Goal: Task Accomplishment & Management: Manage account settings

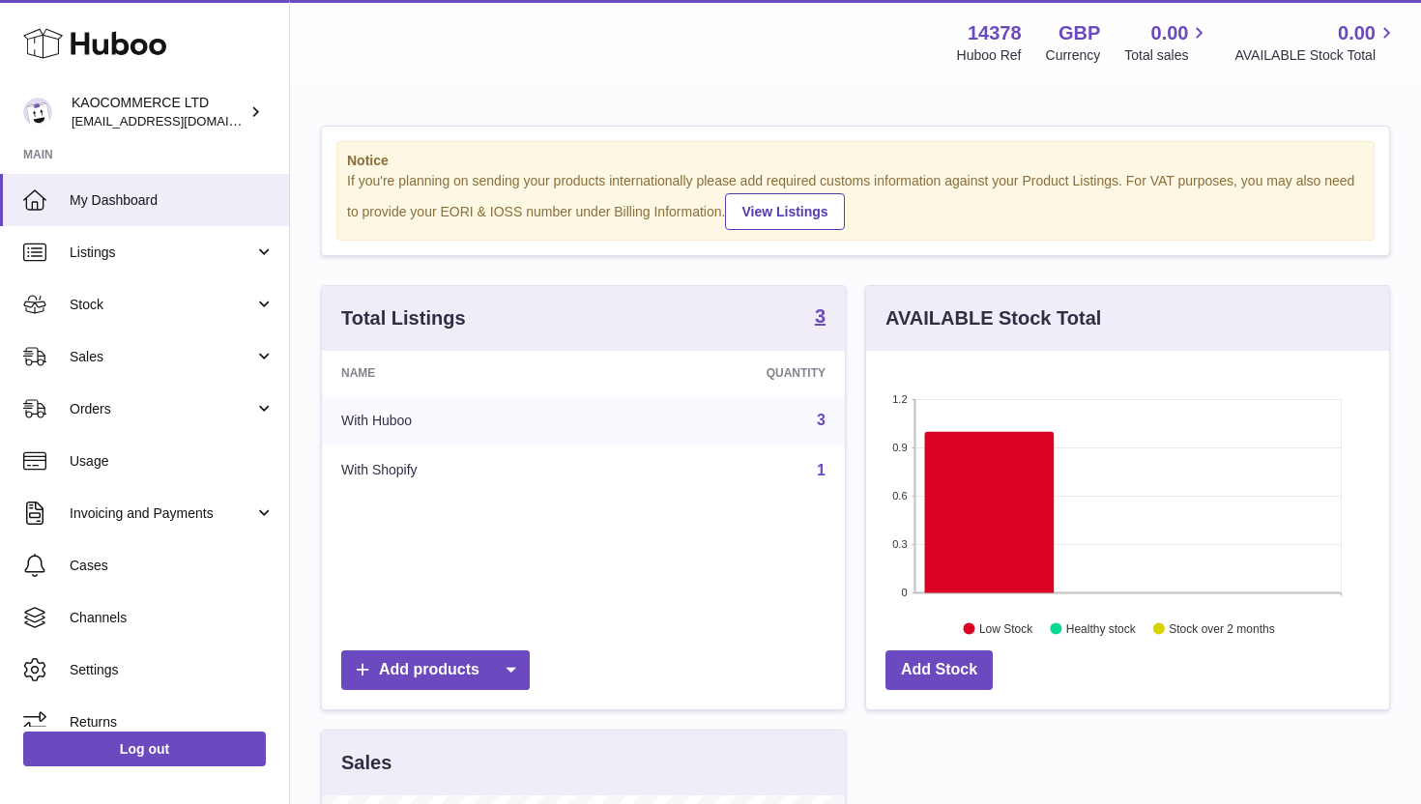
scroll to position [302, 523]
click at [166, 308] on span "Stock" at bounding box center [162, 305] width 185 height 18
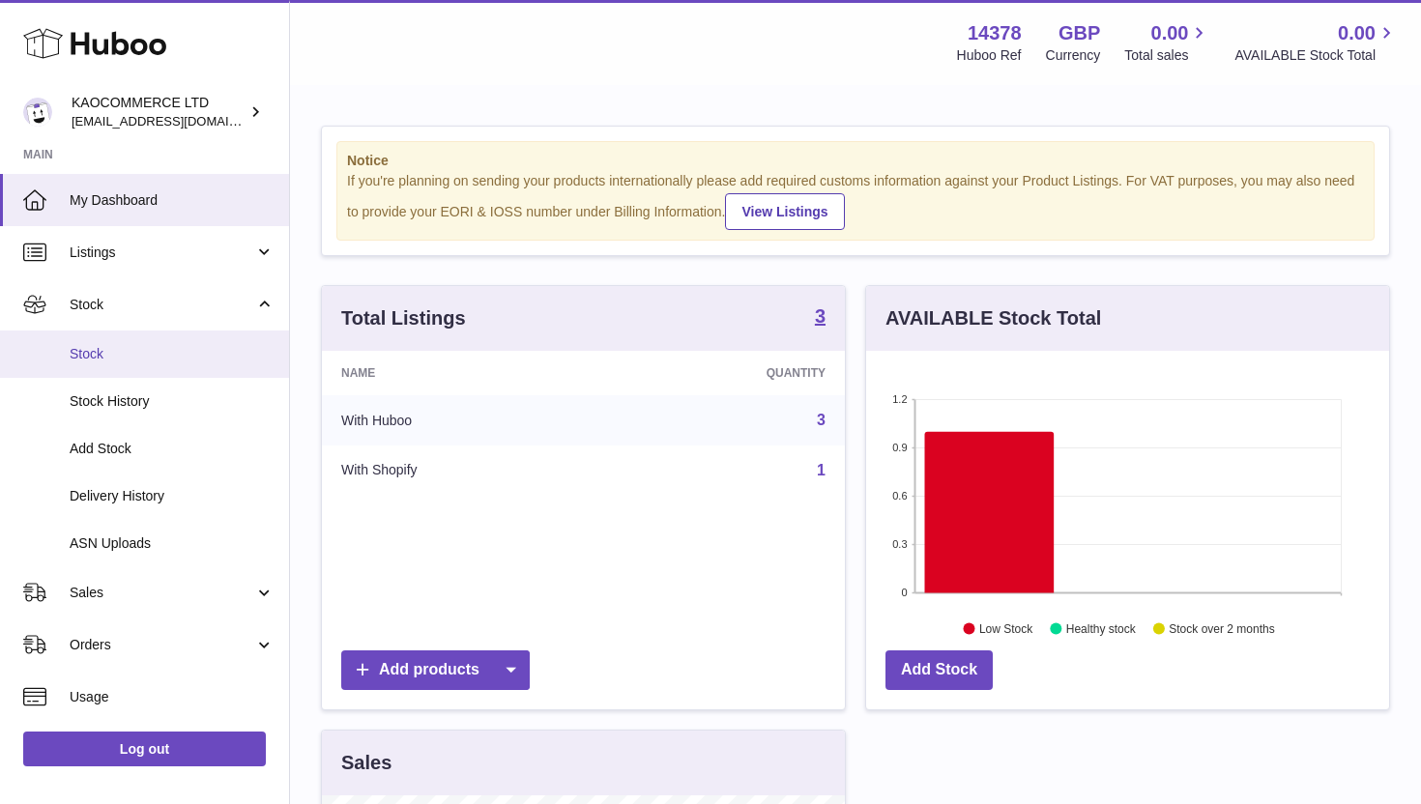
click at [148, 348] on span "Stock" at bounding box center [172, 354] width 205 height 18
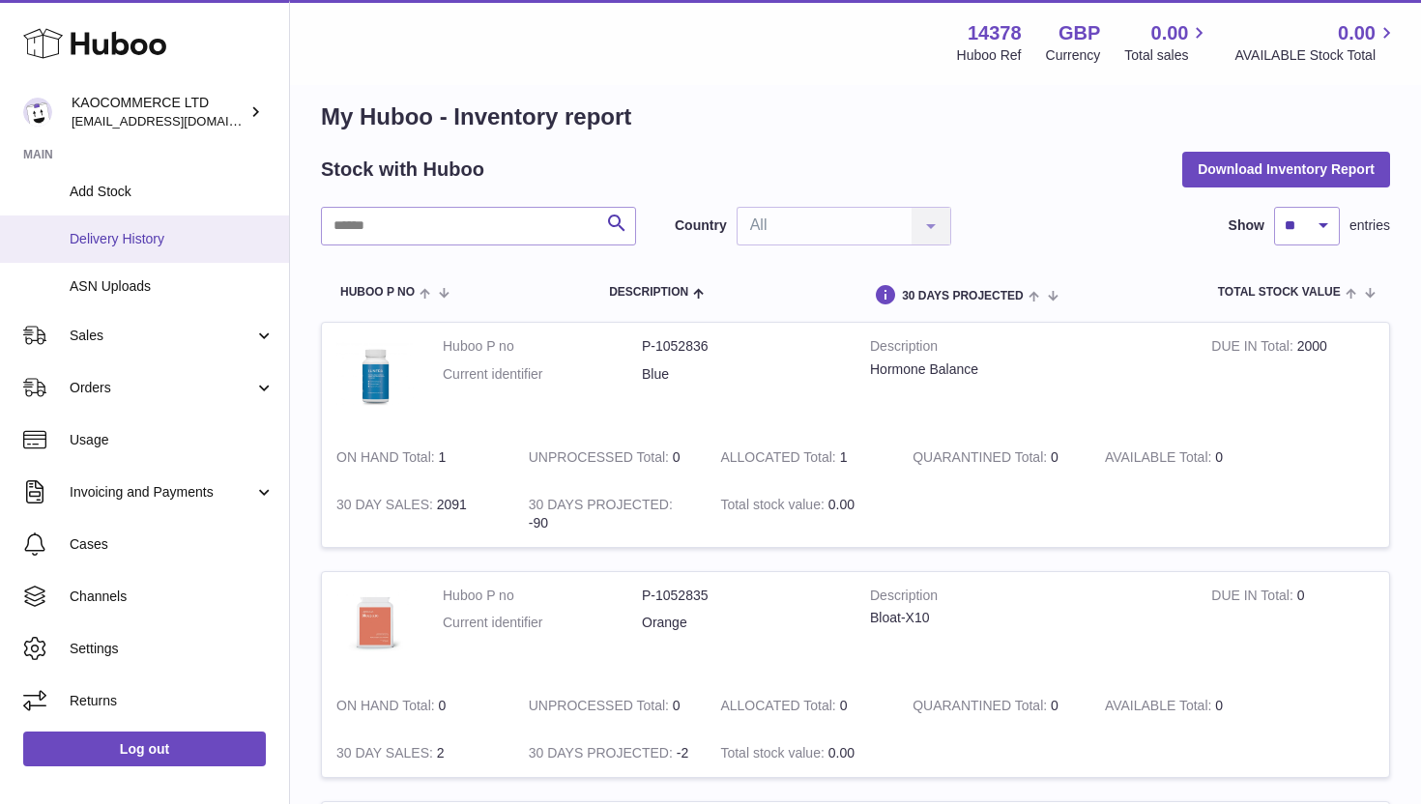
scroll to position [31, 0]
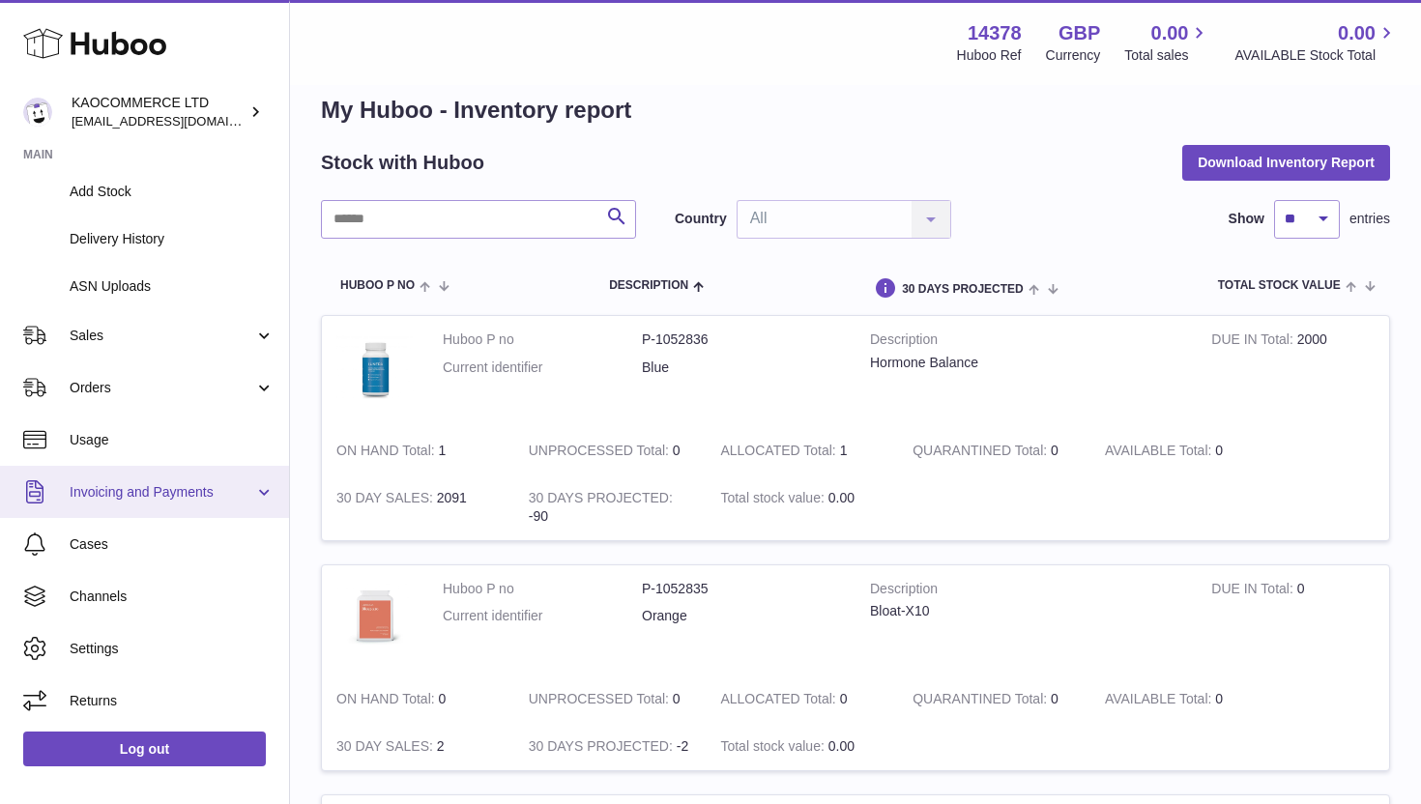
click at [161, 485] on span "Invoicing and Payments" at bounding box center [162, 492] width 185 height 18
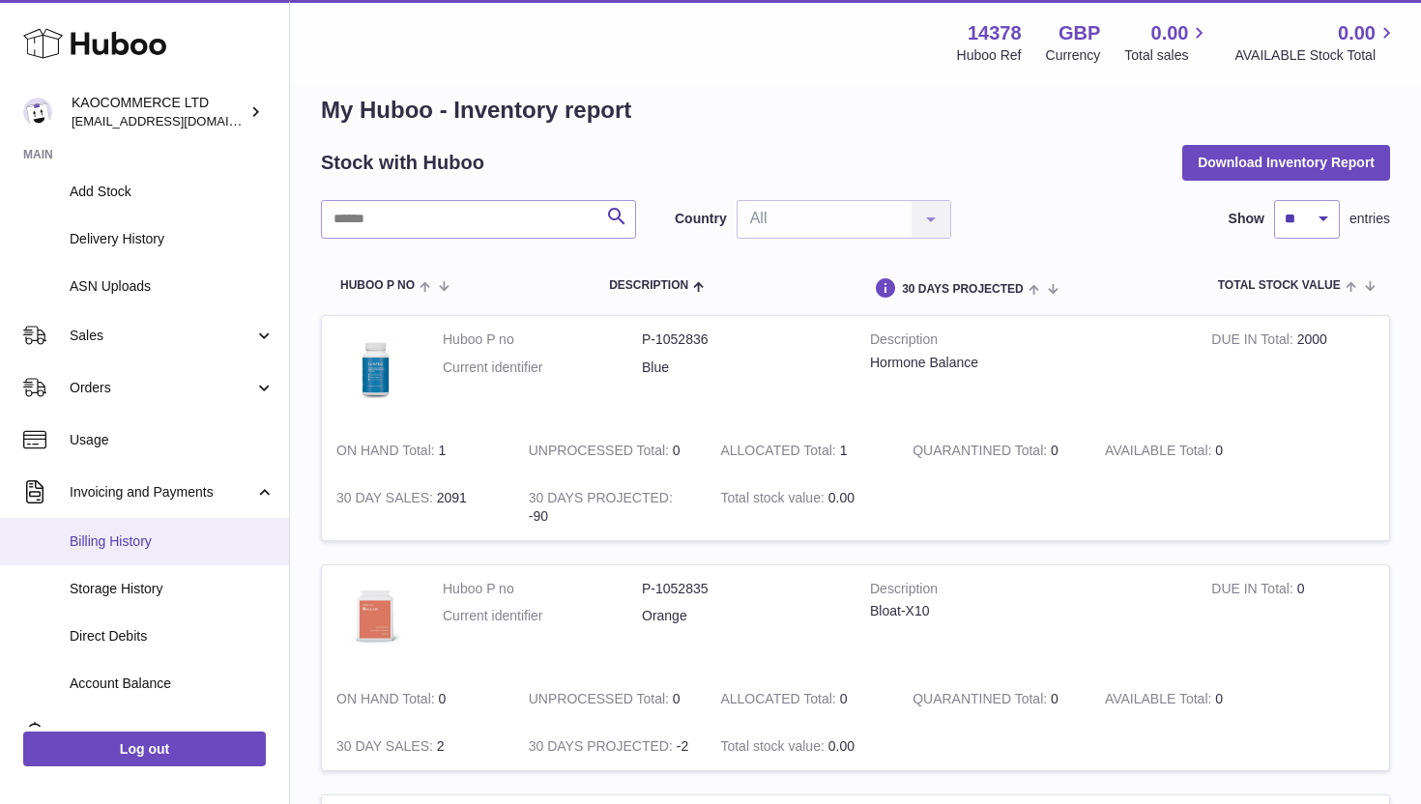
click at [141, 548] on span "Billing History" at bounding box center [172, 542] width 205 height 18
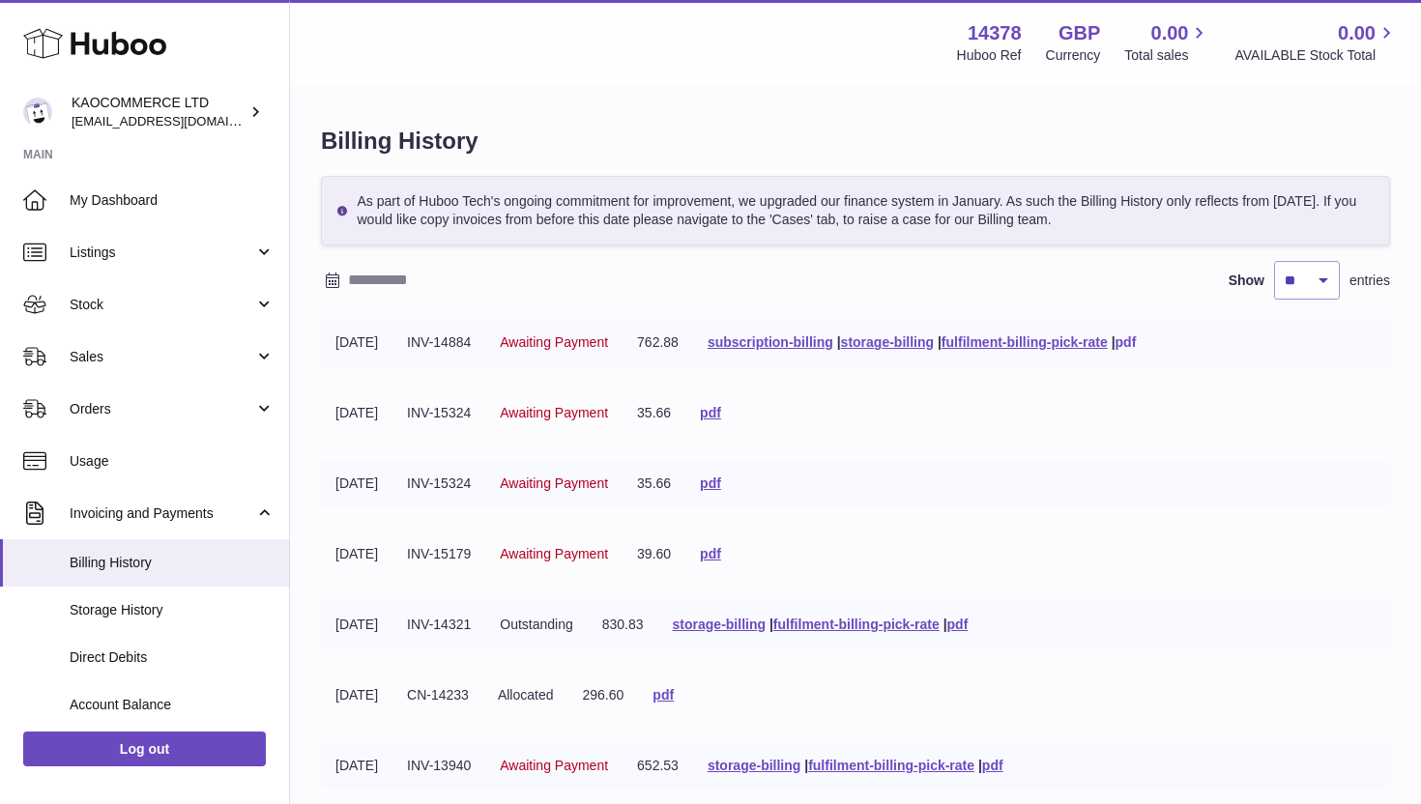
click at [1137, 340] on link "pdf" at bounding box center [1125, 341] width 21 height 15
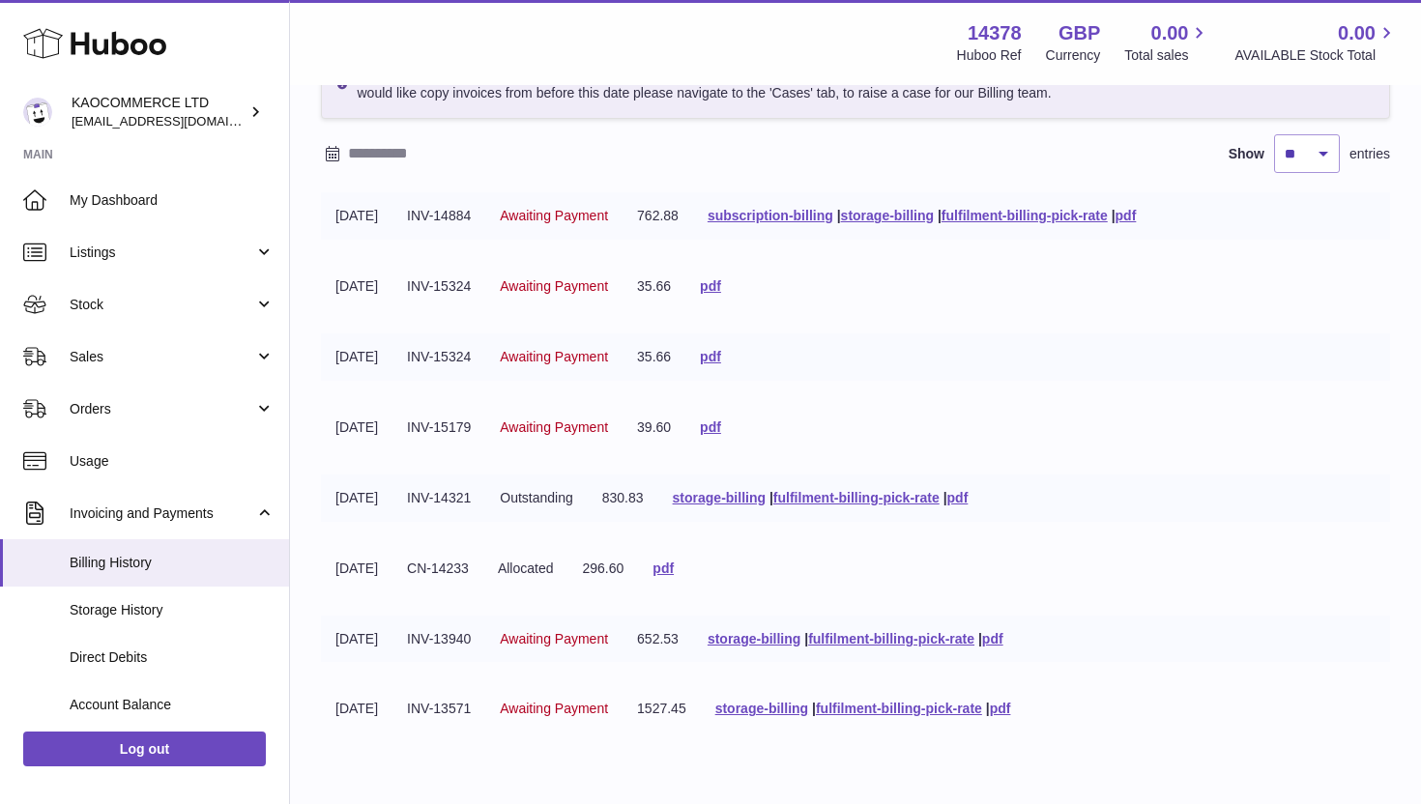
scroll to position [129, 0]
click at [330, 213] on td "01-09-2025" at bounding box center [357, 213] width 72 height 47
drag, startPoint x: 333, startPoint y: 213, endPoint x: 390, endPoint y: 246, distance: 66.3
click at [390, 246] on tbody "01-09-2025 INV-14884 Awaiting Payment 762.88 subscription-billing | storage-bil…" at bounding box center [855, 471] width 1069 height 563
click at [353, 212] on td "[DATE]" at bounding box center [357, 213] width 72 height 47
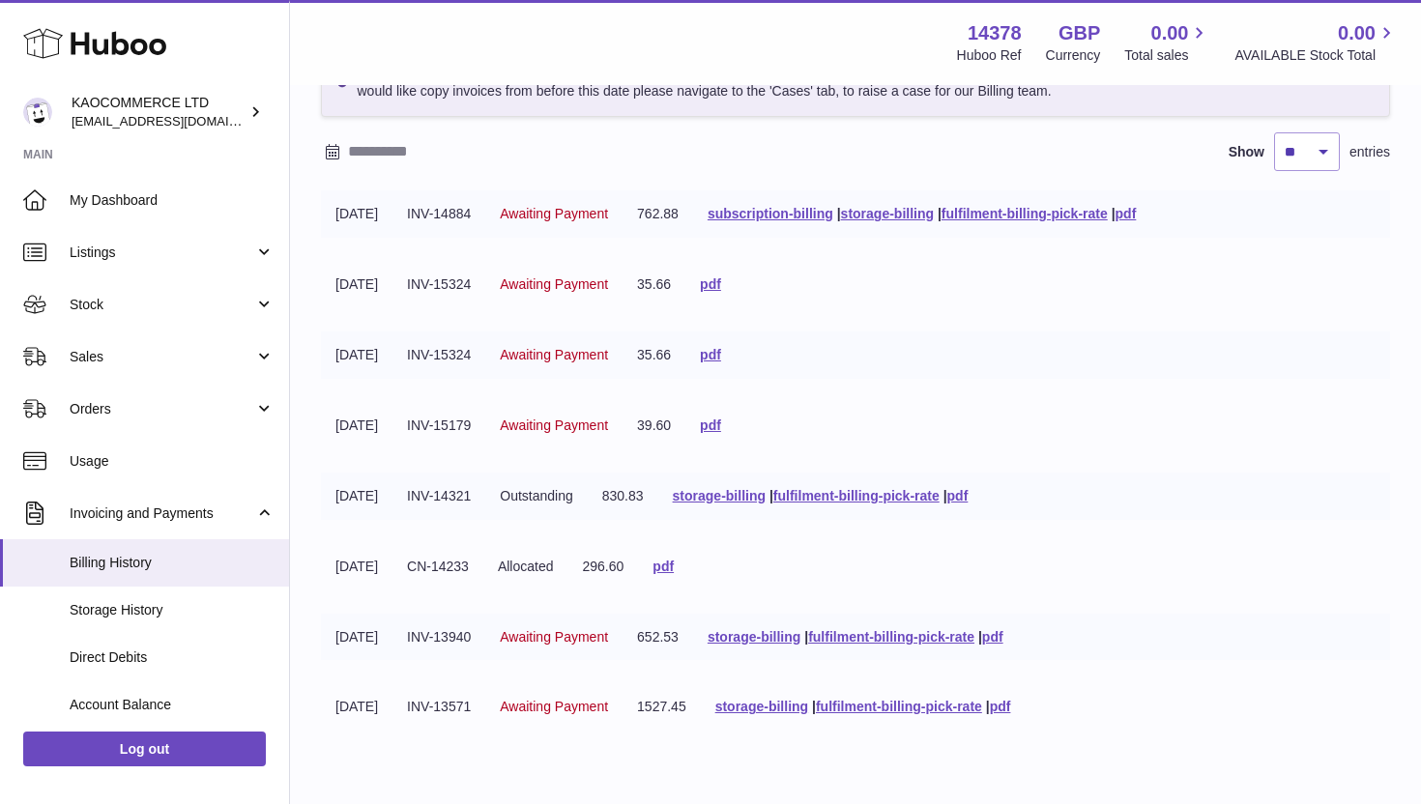
drag, startPoint x: 330, startPoint y: 212, endPoint x: 395, endPoint y: 247, distance: 74.8
click at [395, 246] on tbody "01-09-2025 INV-14884 Awaiting Payment 762.88 subscription-billing | storage-bil…" at bounding box center [855, 471] width 1069 height 563
click at [336, 437] on td "[DATE]" at bounding box center [357, 425] width 72 height 47
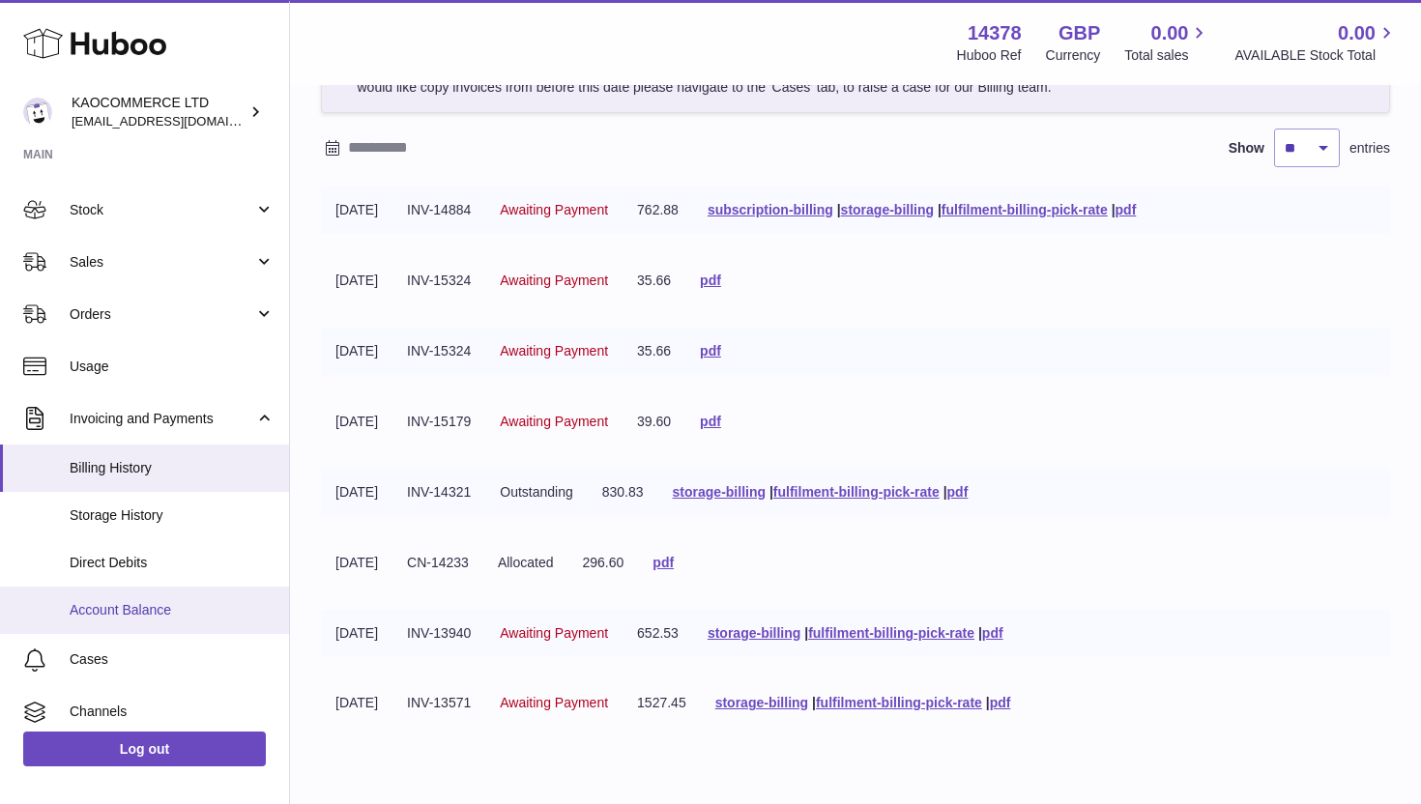
scroll to position [125, 0]
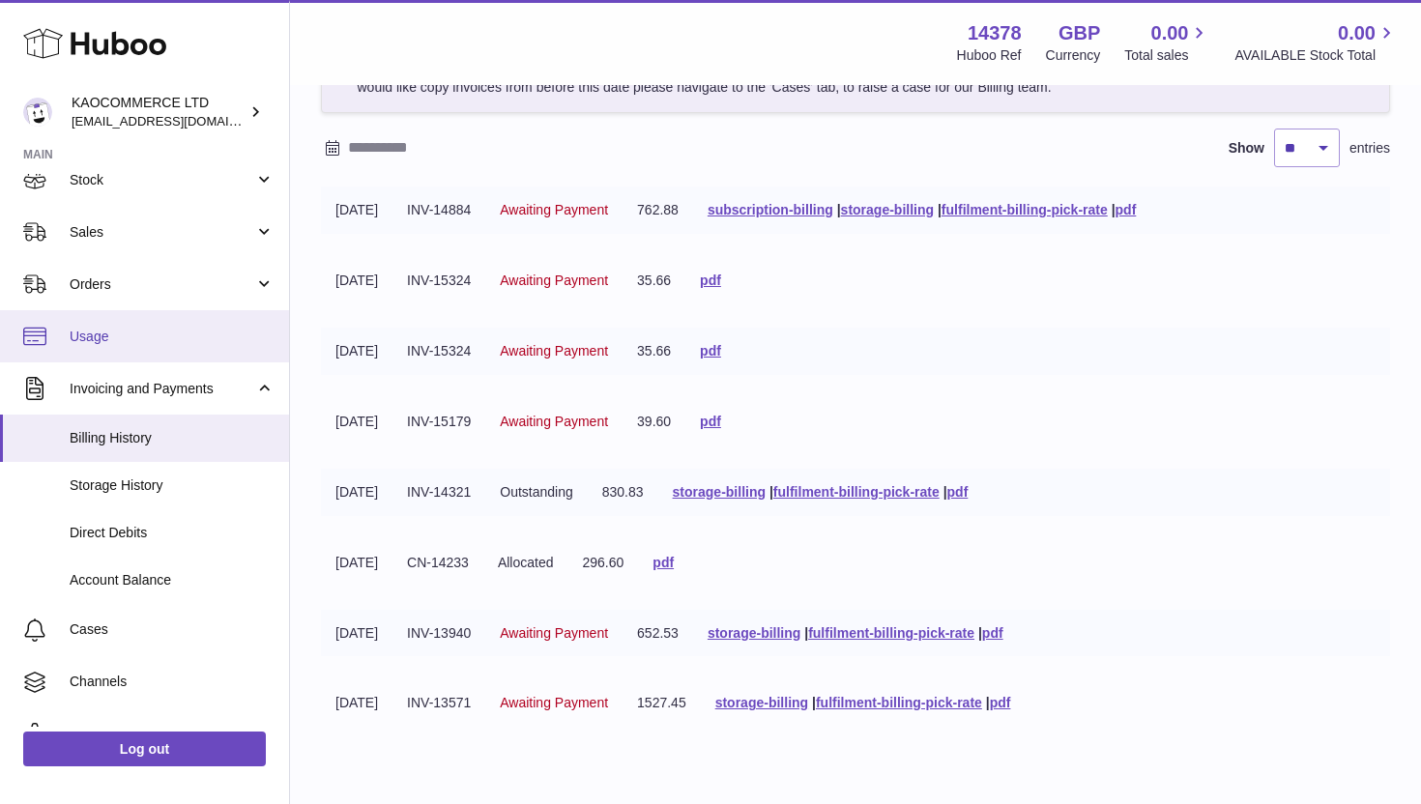
click at [161, 344] on span "Usage" at bounding box center [172, 337] width 205 height 18
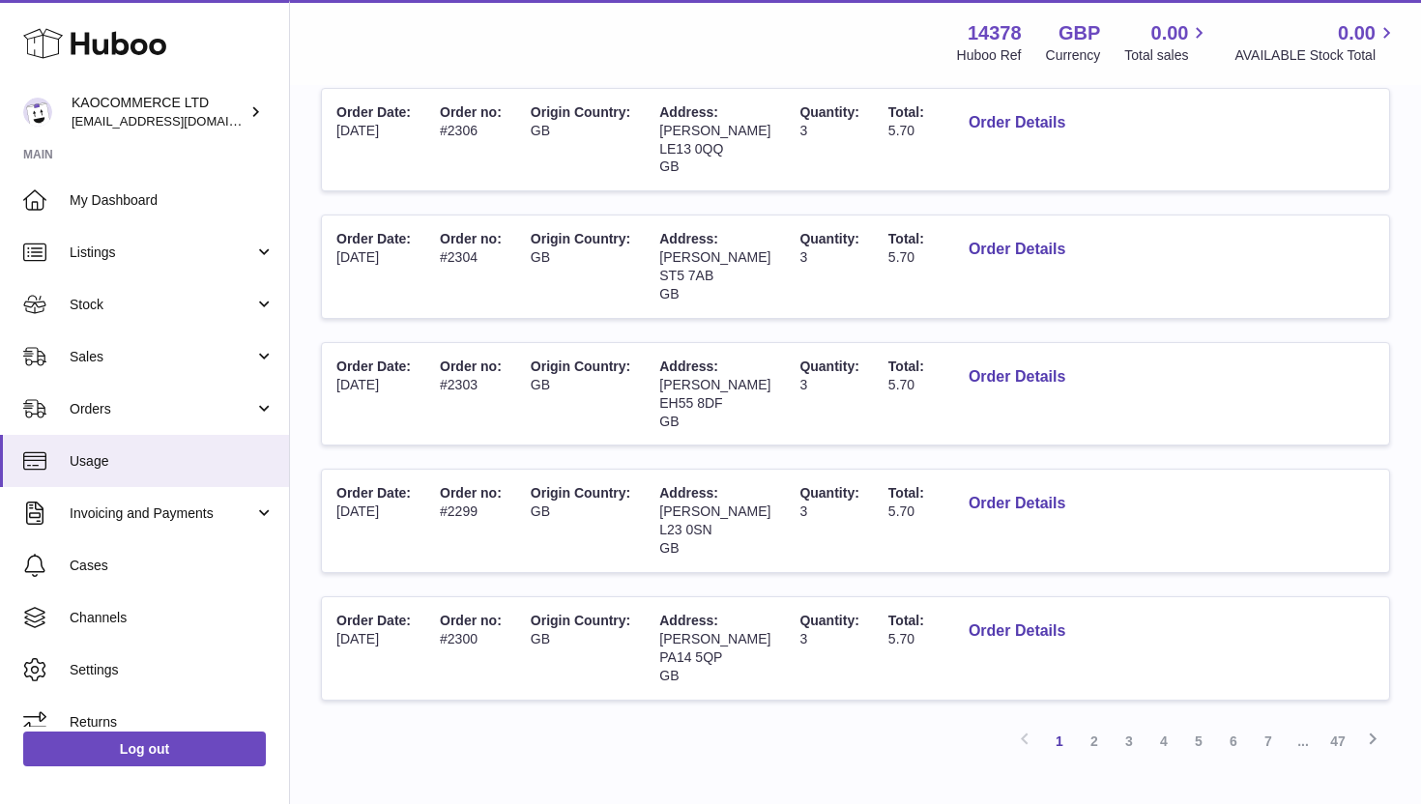
scroll to position [1060, 0]
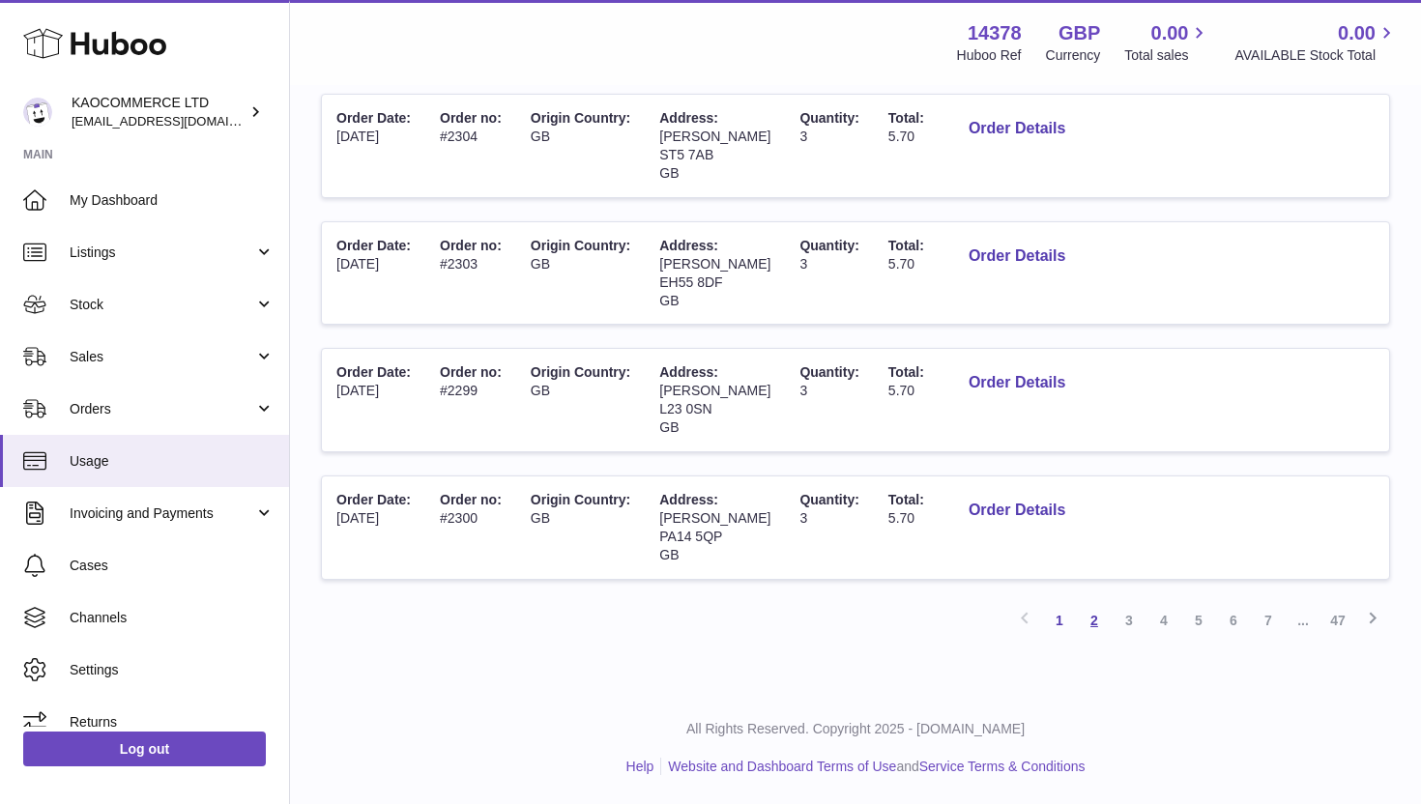
click at [1106, 614] on link "2" at bounding box center [1094, 620] width 35 height 35
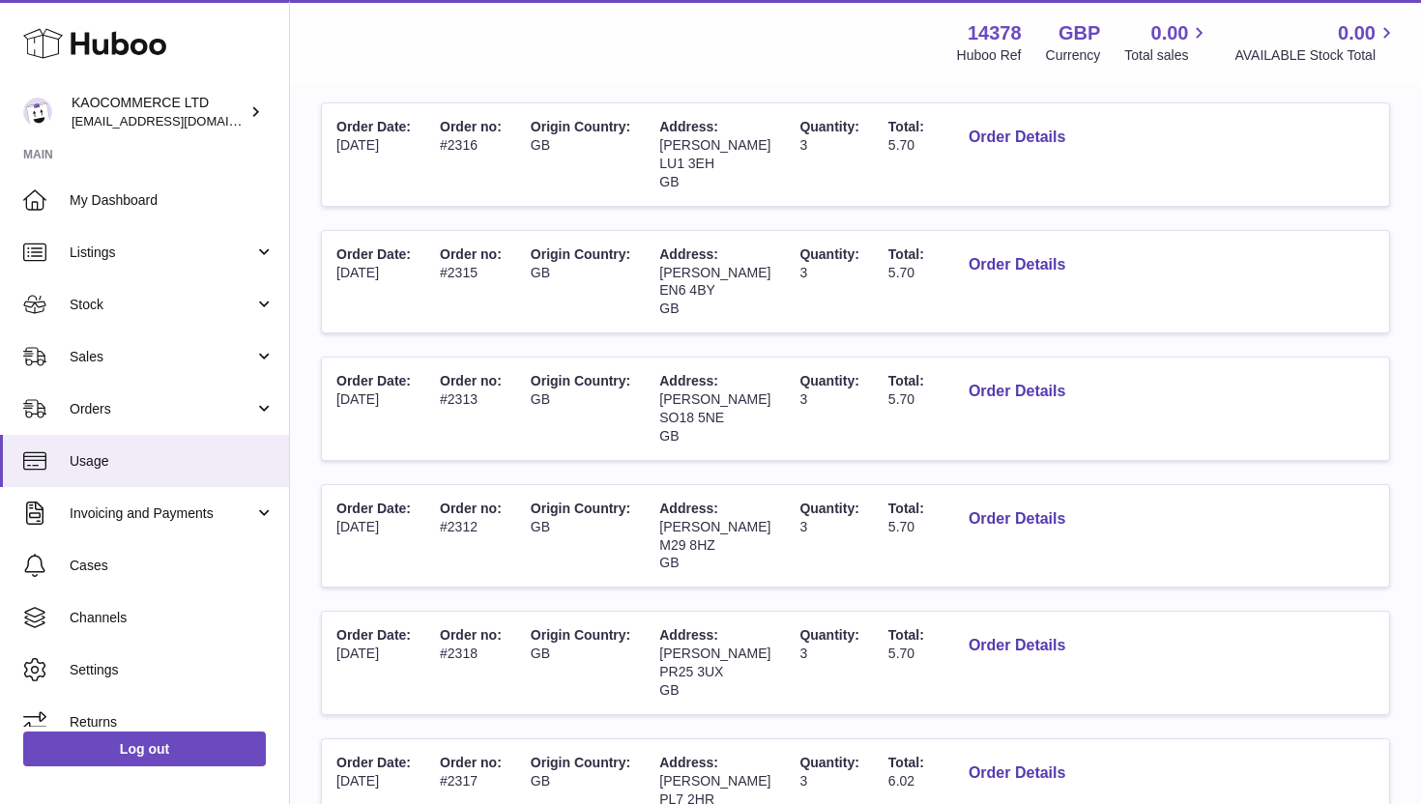
scroll to position [1060, 0]
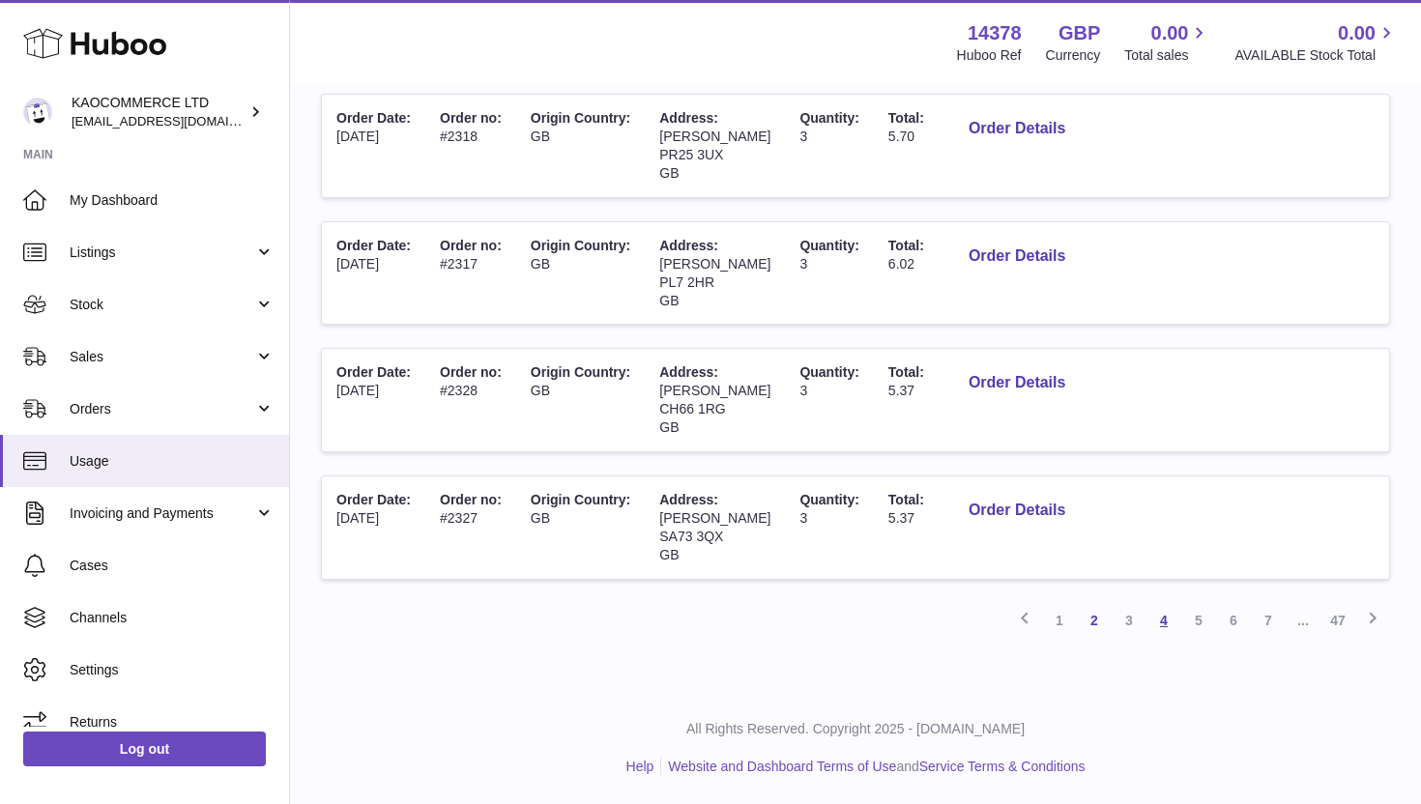
click at [1168, 616] on link "4" at bounding box center [1163, 620] width 35 height 35
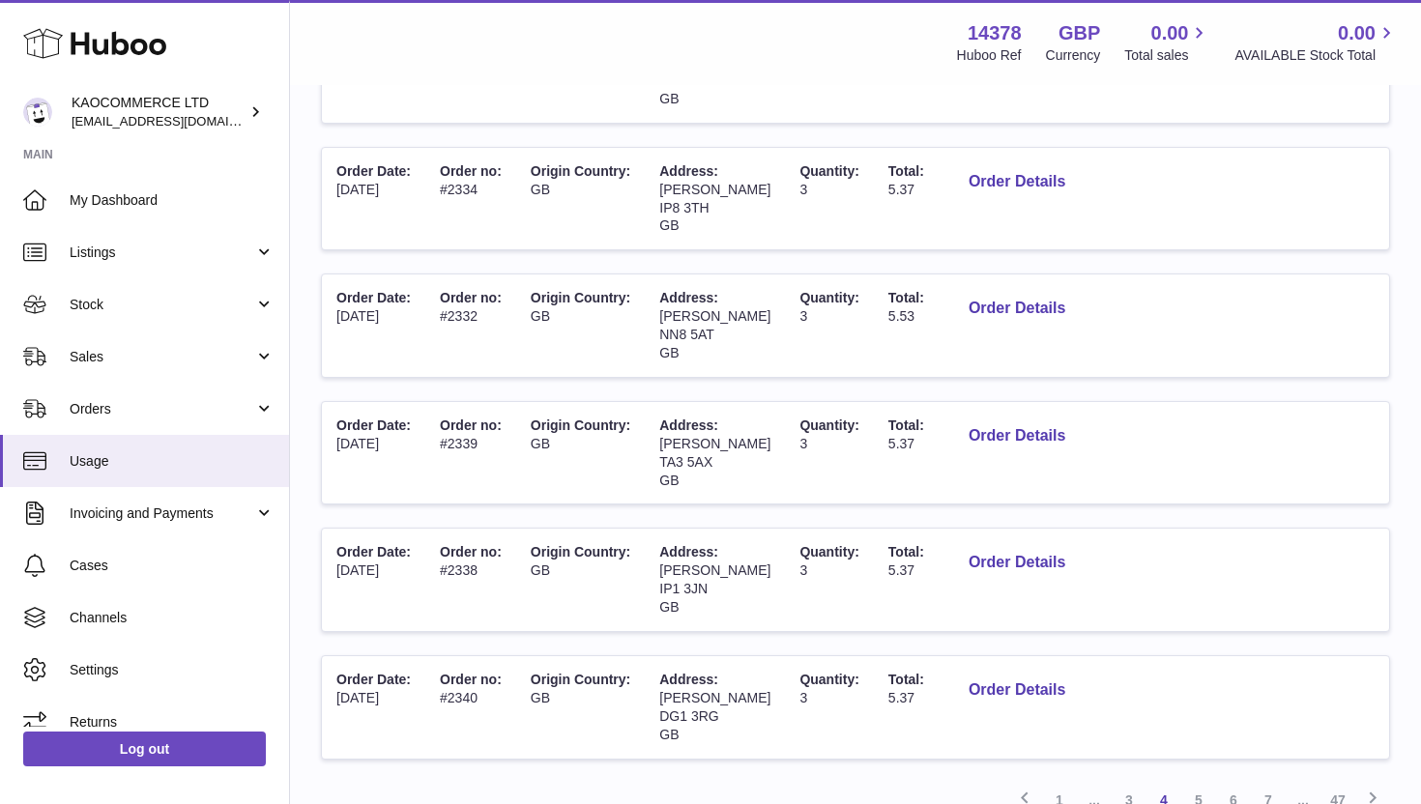
scroll to position [924, 0]
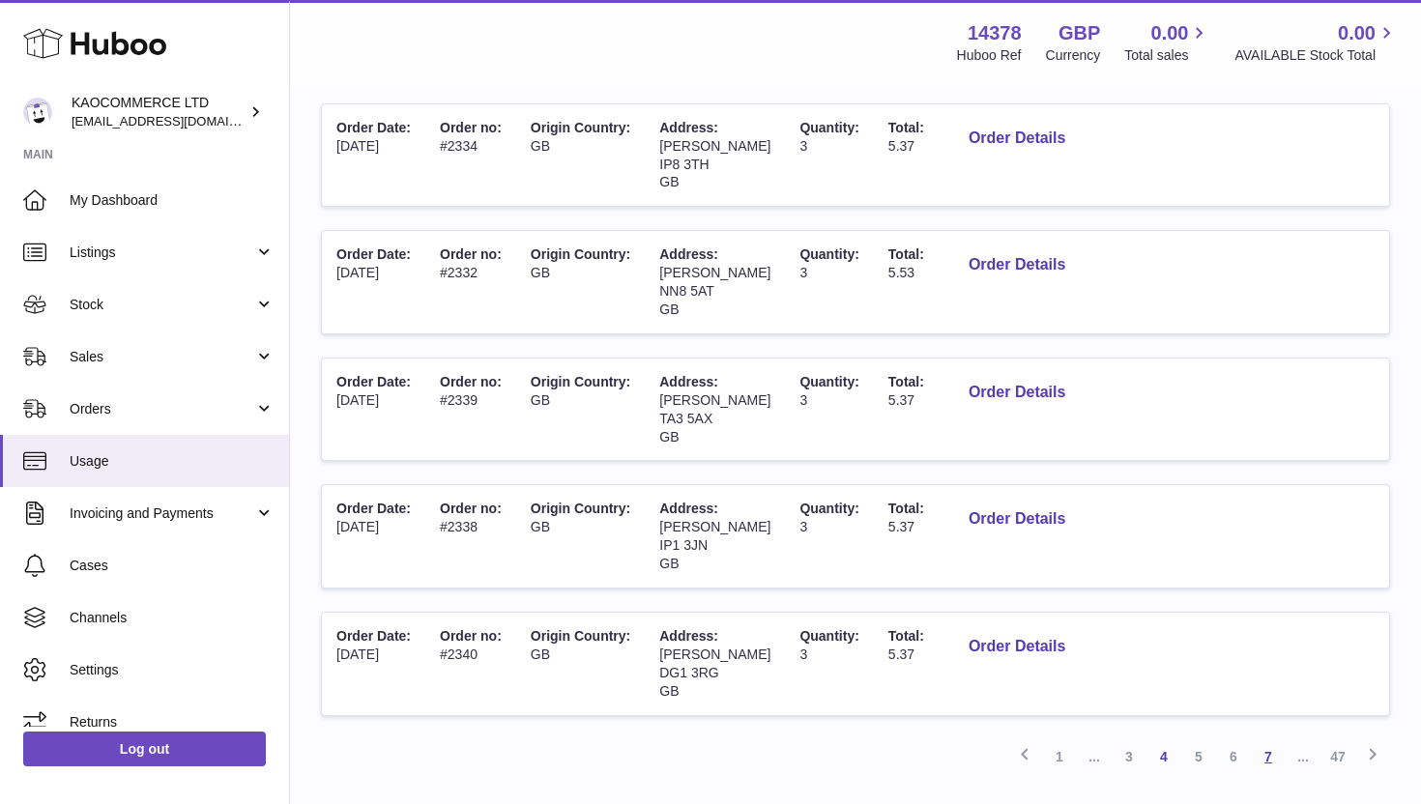
click at [1263, 752] on link "7" at bounding box center [1268, 756] width 35 height 35
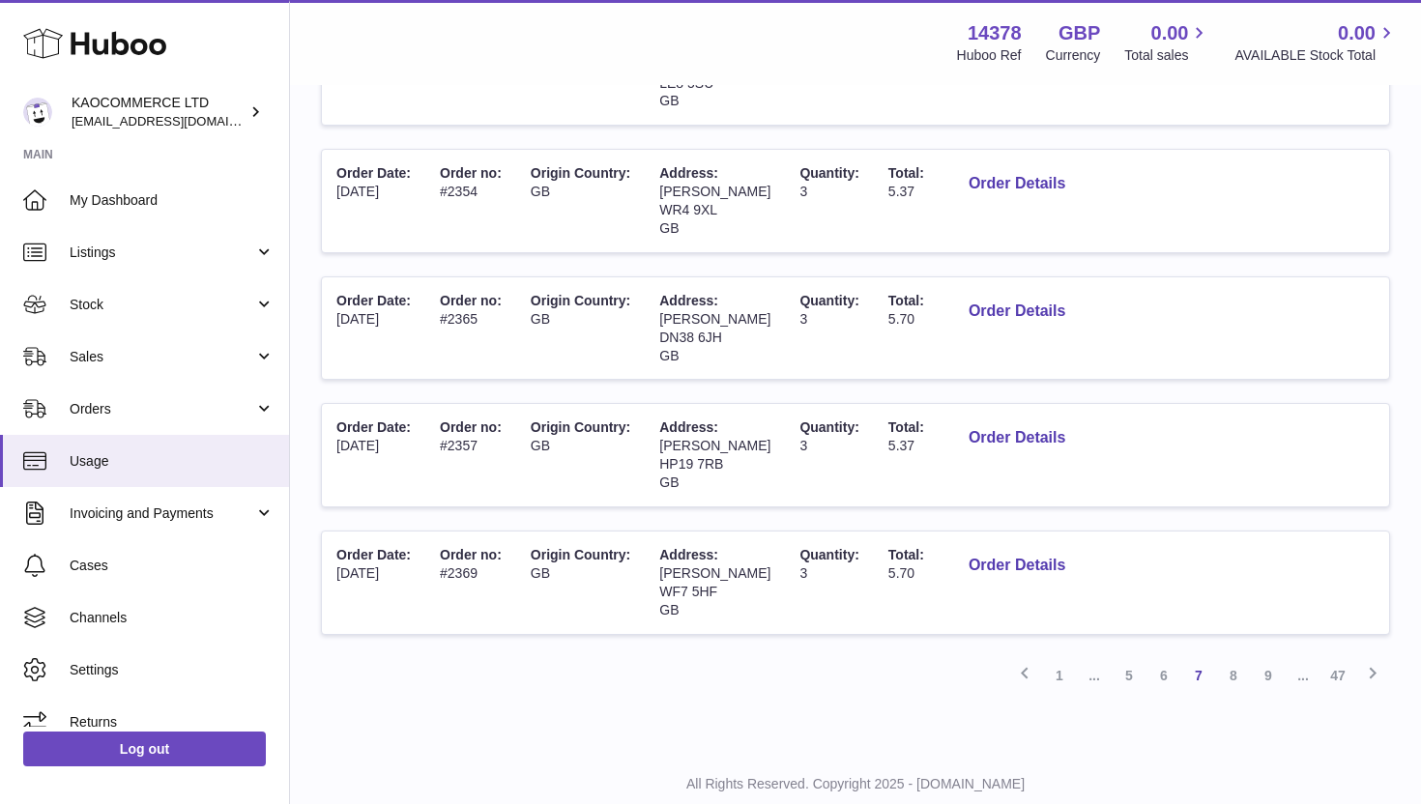
scroll to position [1060, 0]
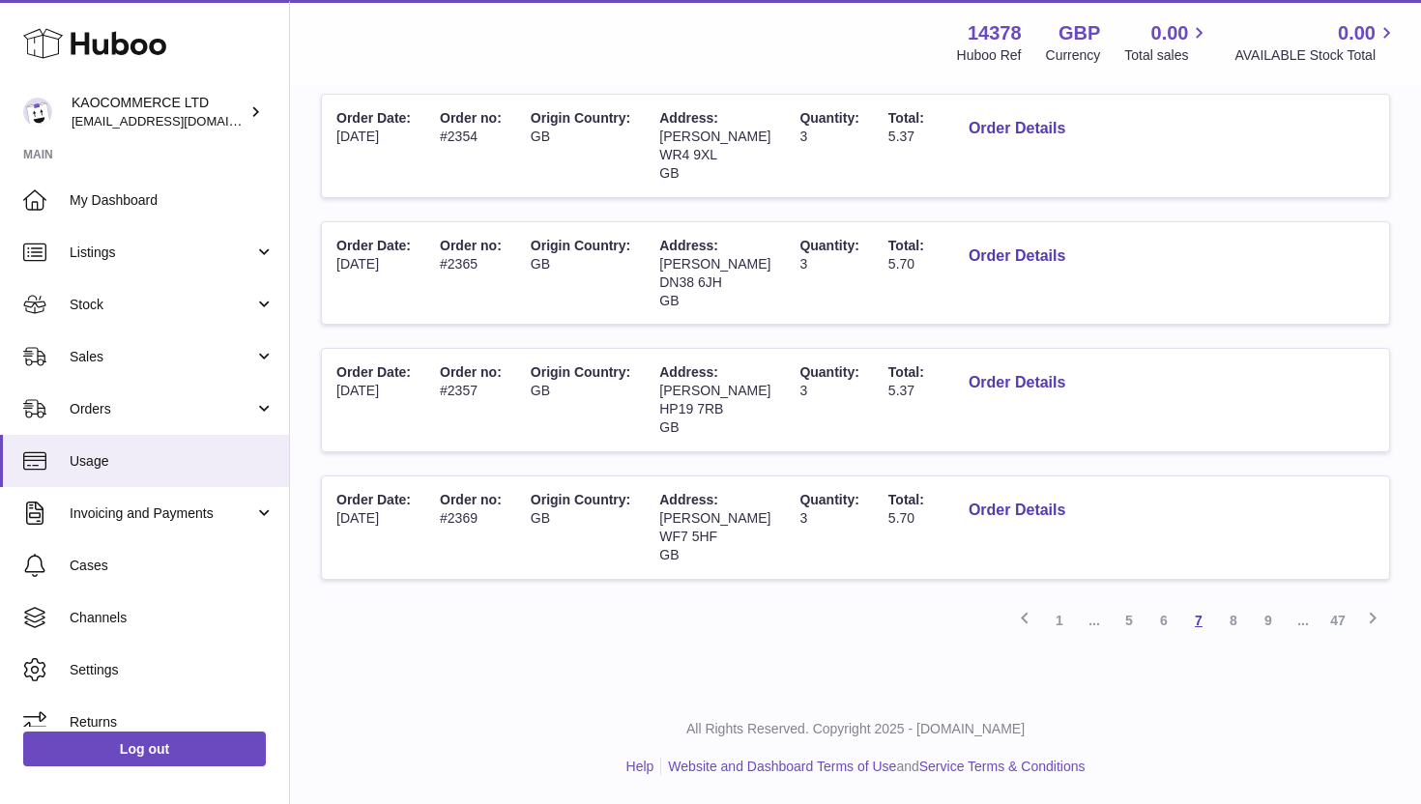
click at [1190, 619] on link "7" at bounding box center [1198, 620] width 35 height 35
click at [1148, 616] on link "6" at bounding box center [1163, 620] width 35 height 35
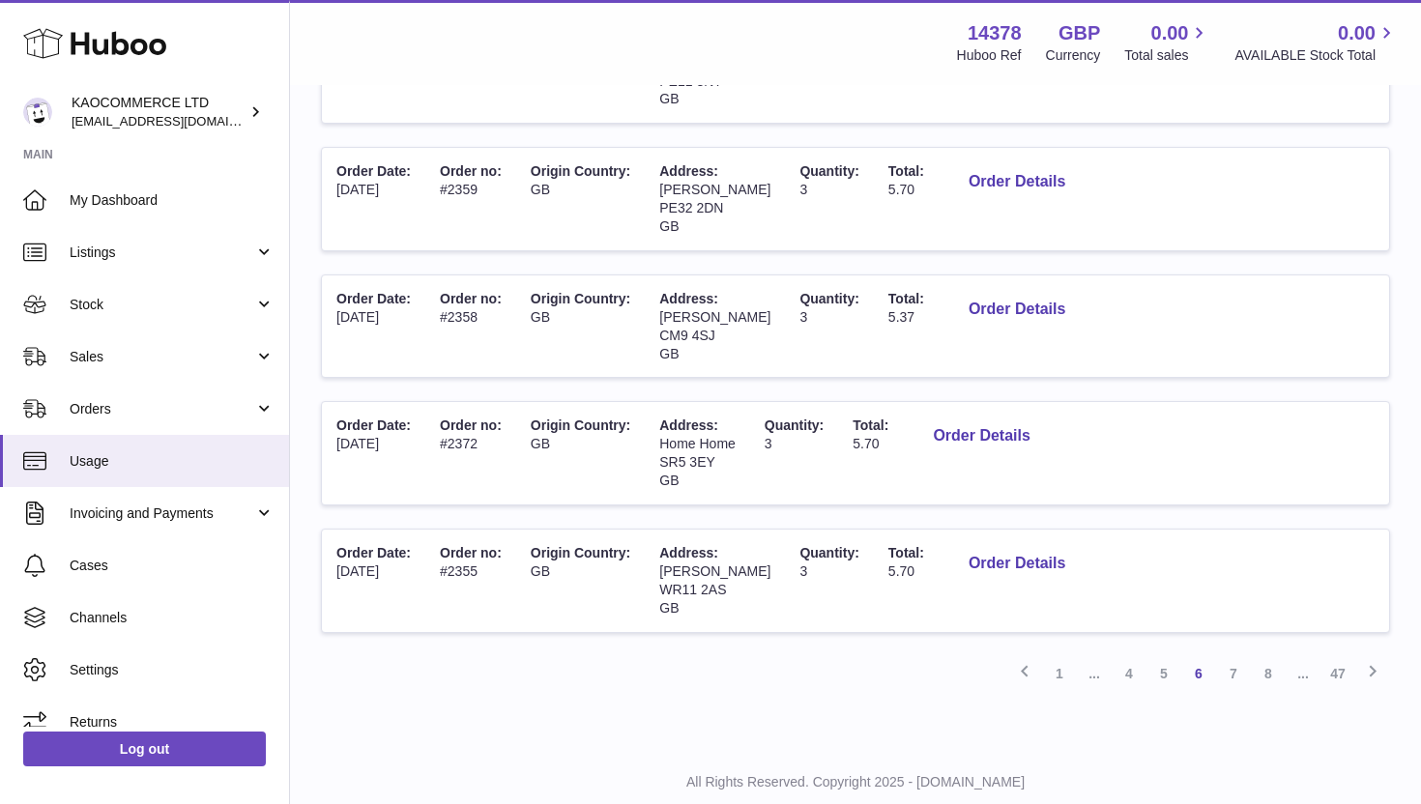
scroll to position [994, 0]
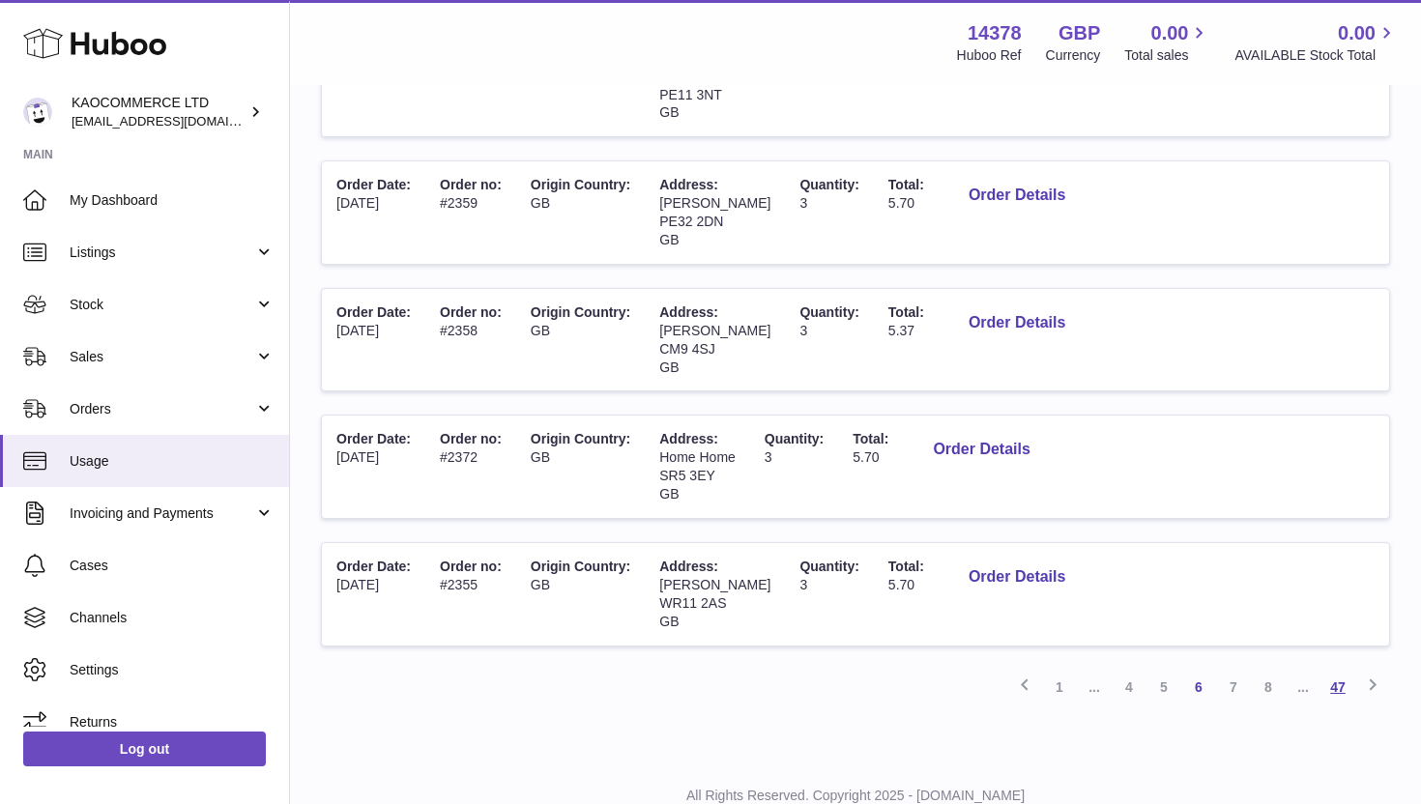
click at [1339, 679] on link "47" at bounding box center [1337, 687] width 35 height 35
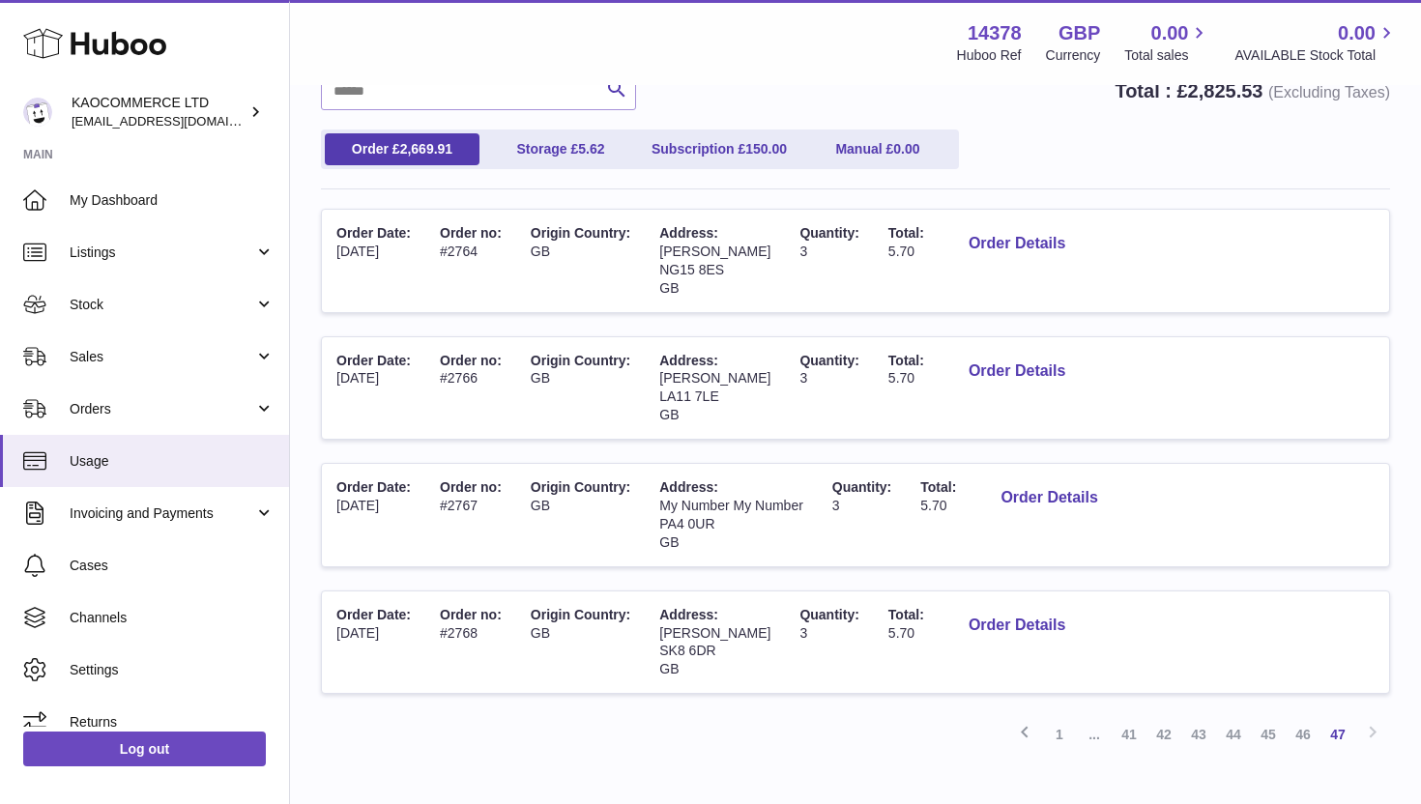
scroll to position [298, 0]
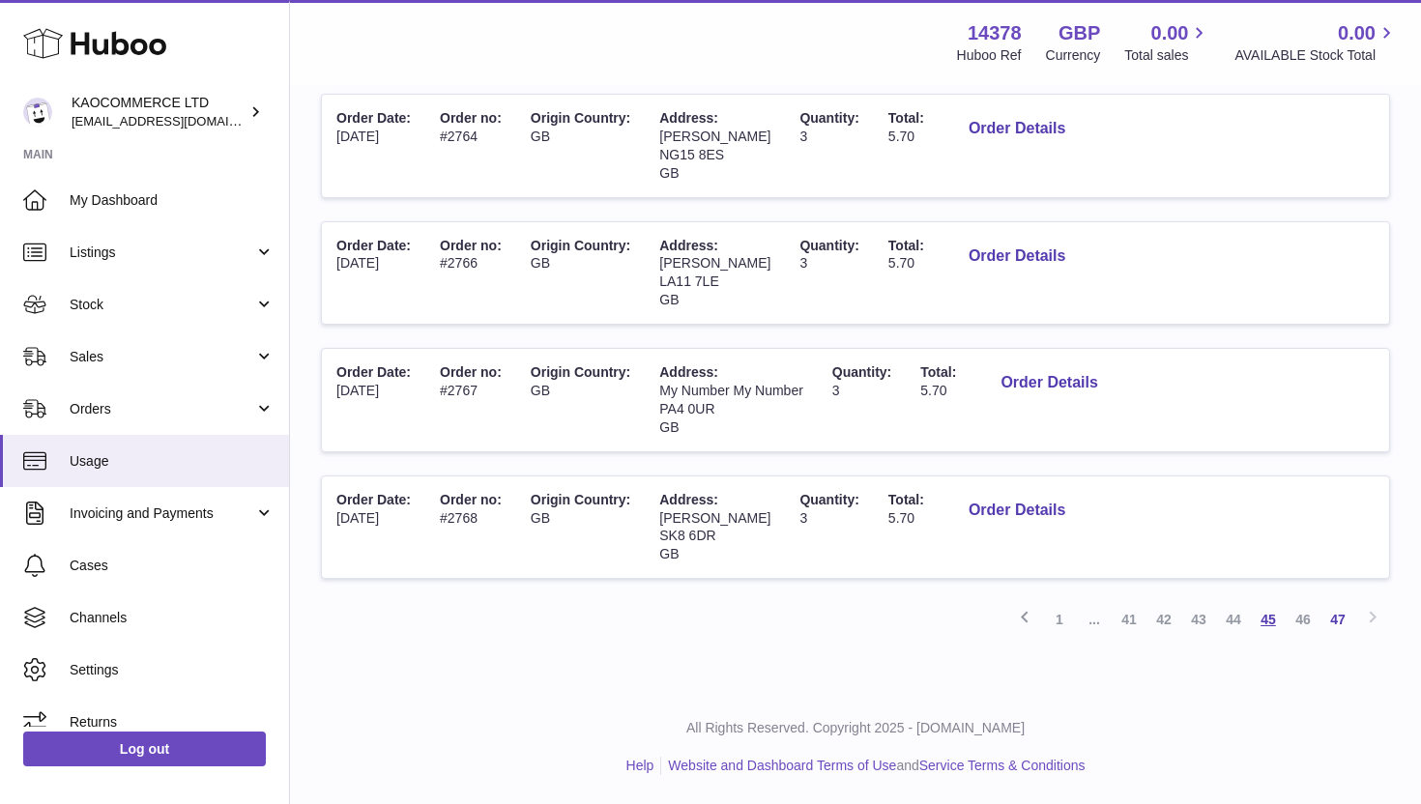
click at [1273, 618] on link "45" at bounding box center [1268, 619] width 35 height 35
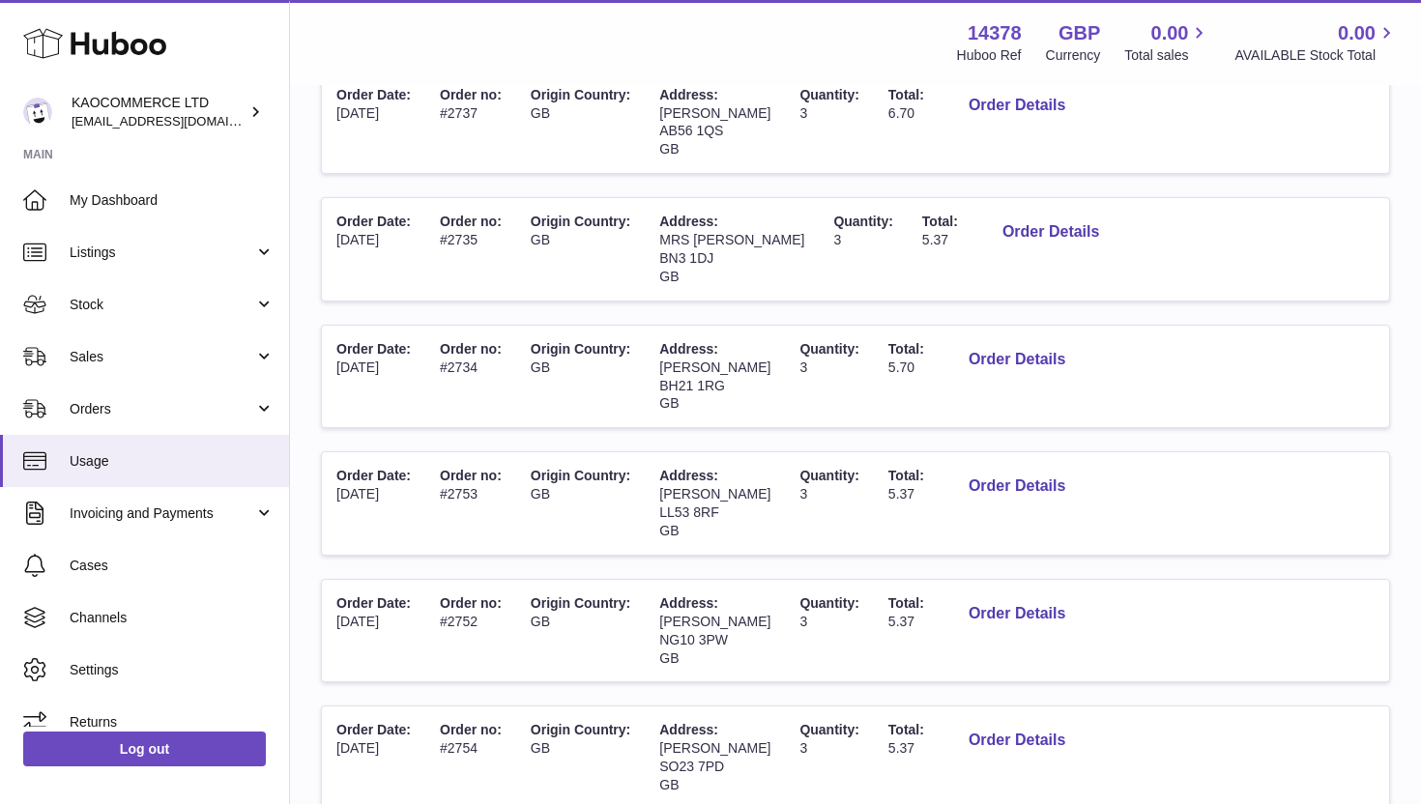
scroll to position [1060, 0]
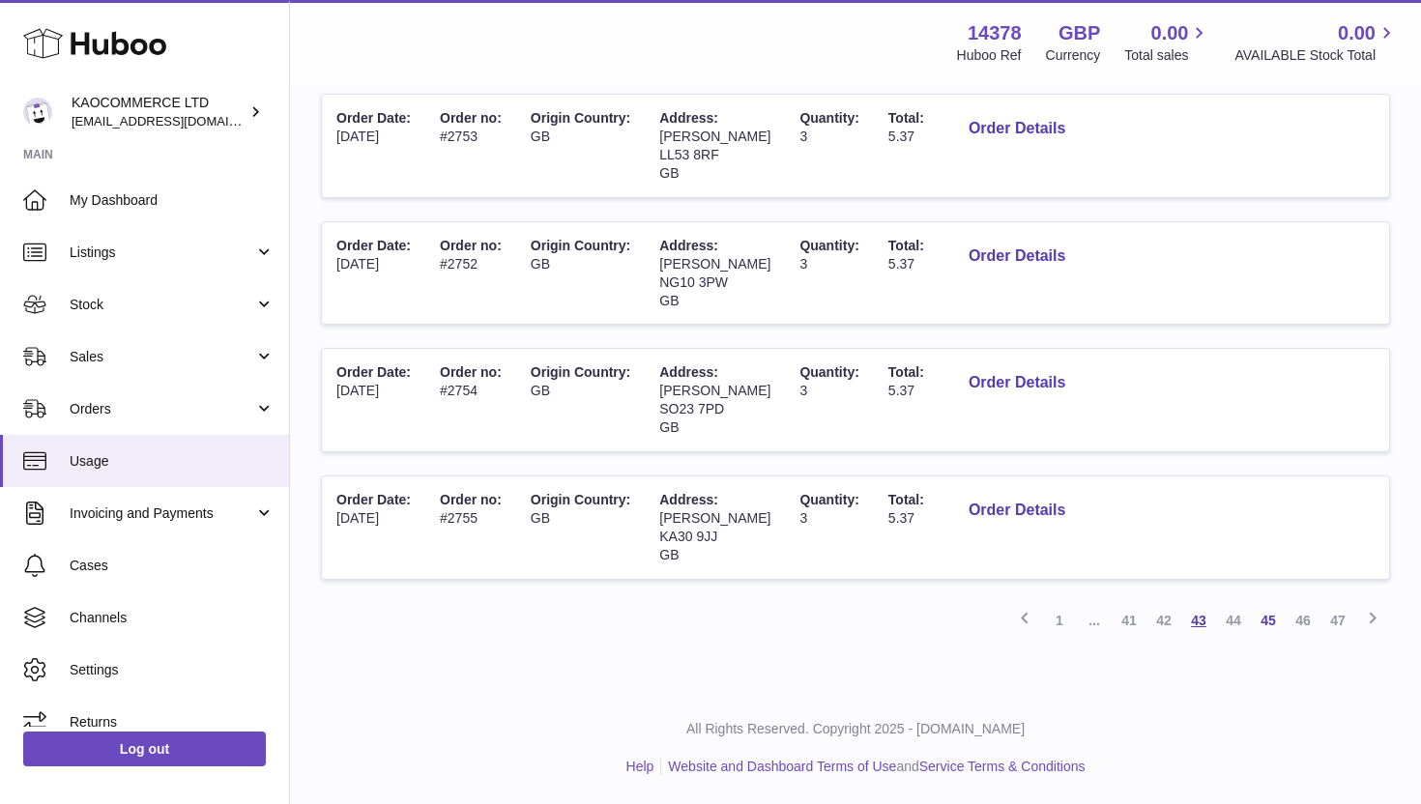
click at [1184, 624] on link "43" at bounding box center [1198, 620] width 35 height 35
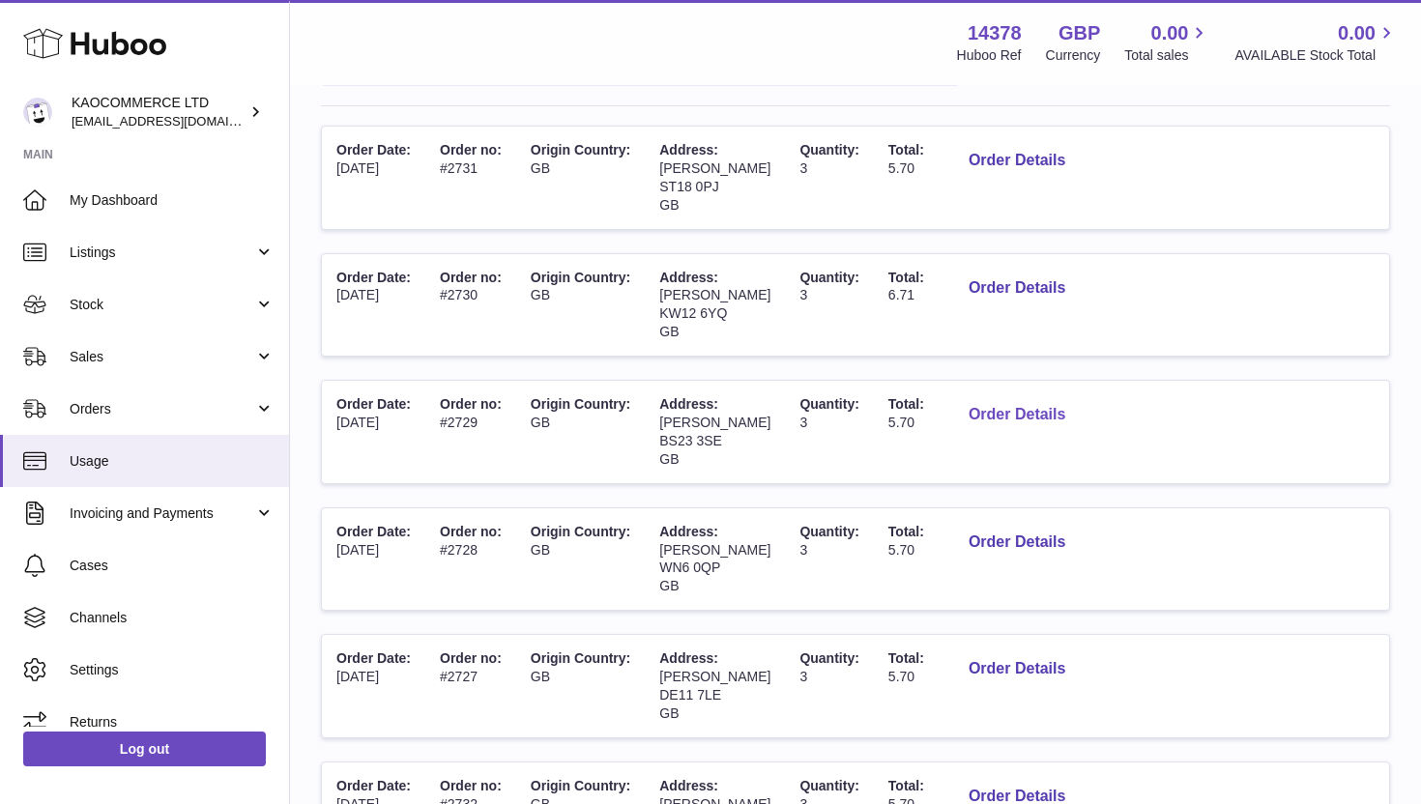
scroll to position [195, 0]
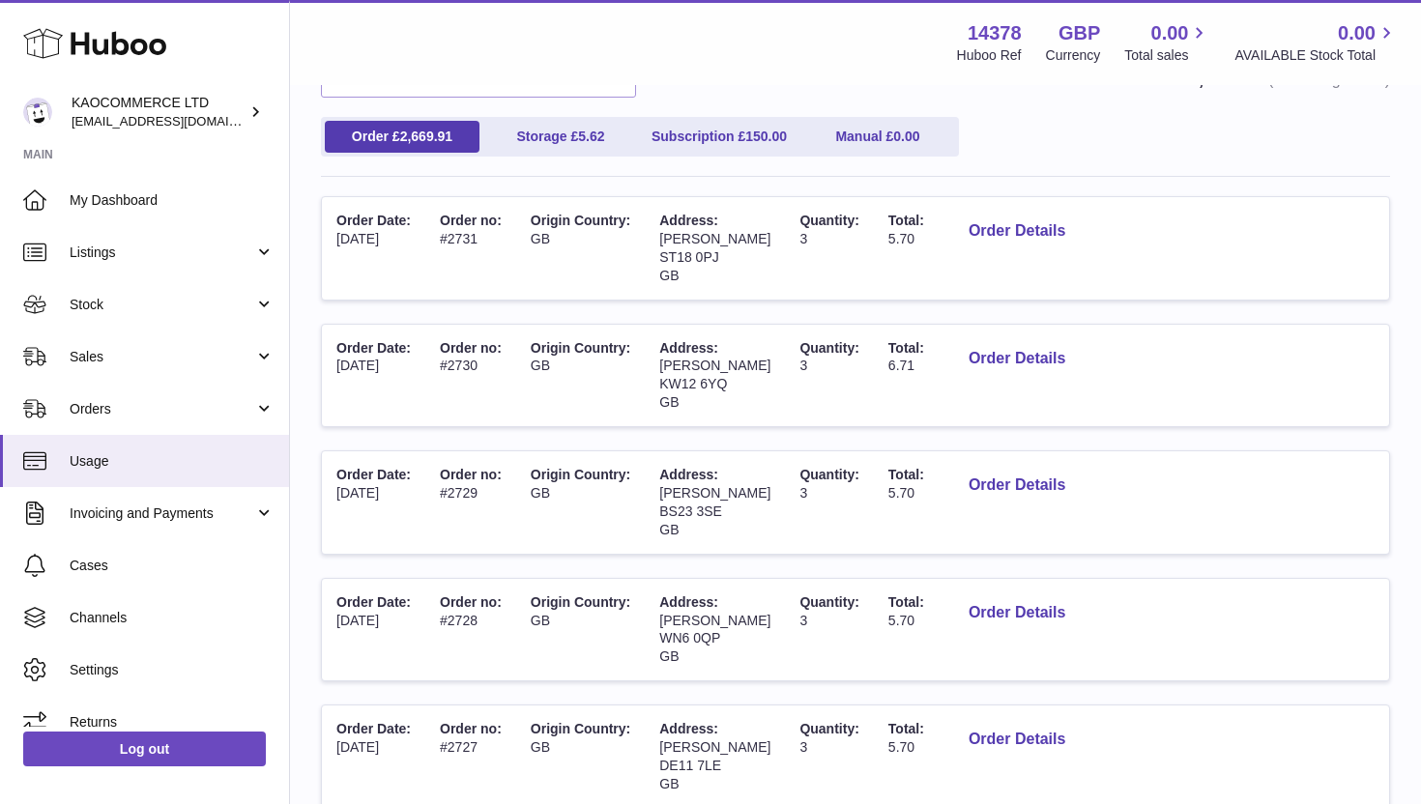
click at [888, 358] on span "6.71" at bounding box center [901, 365] width 26 height 15
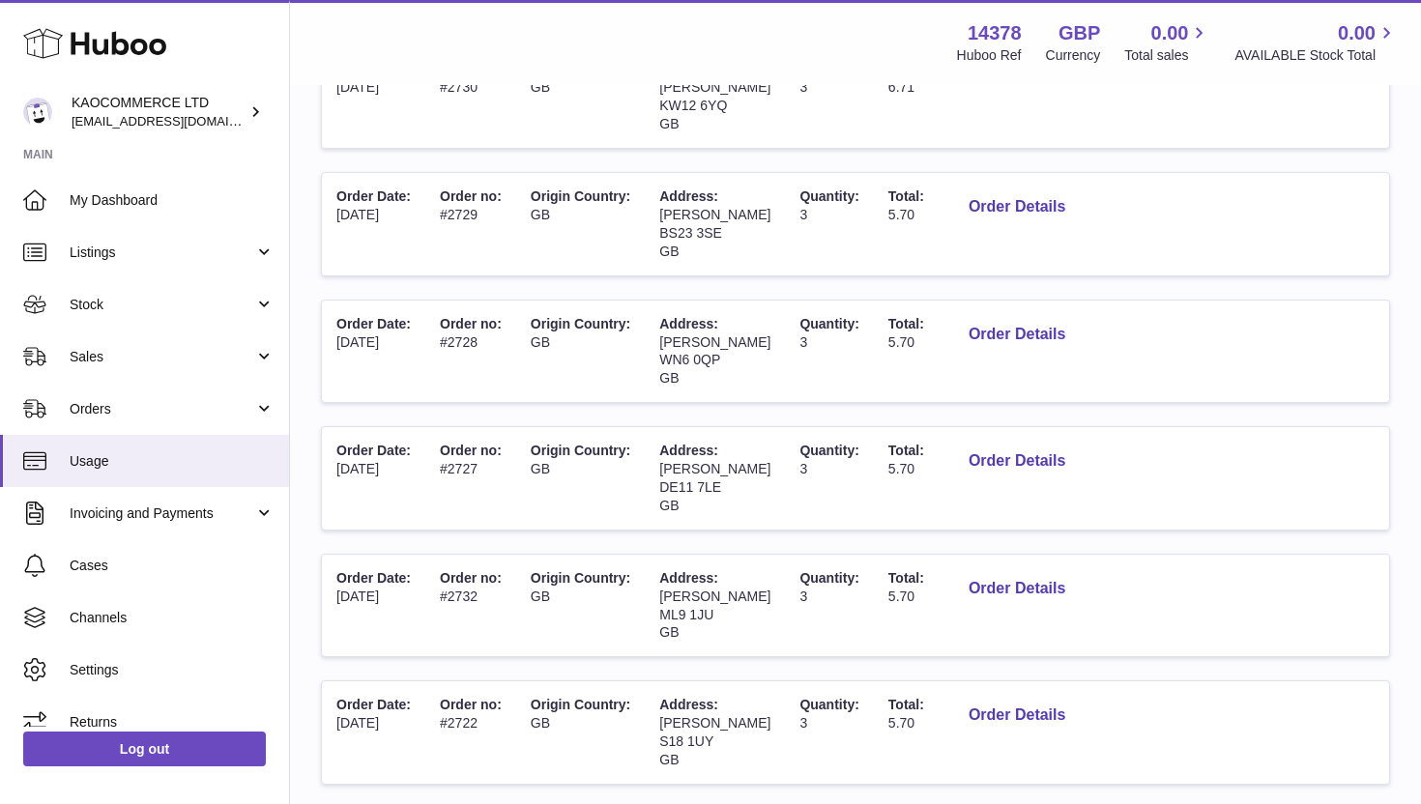
scroll to position [1060, 0]
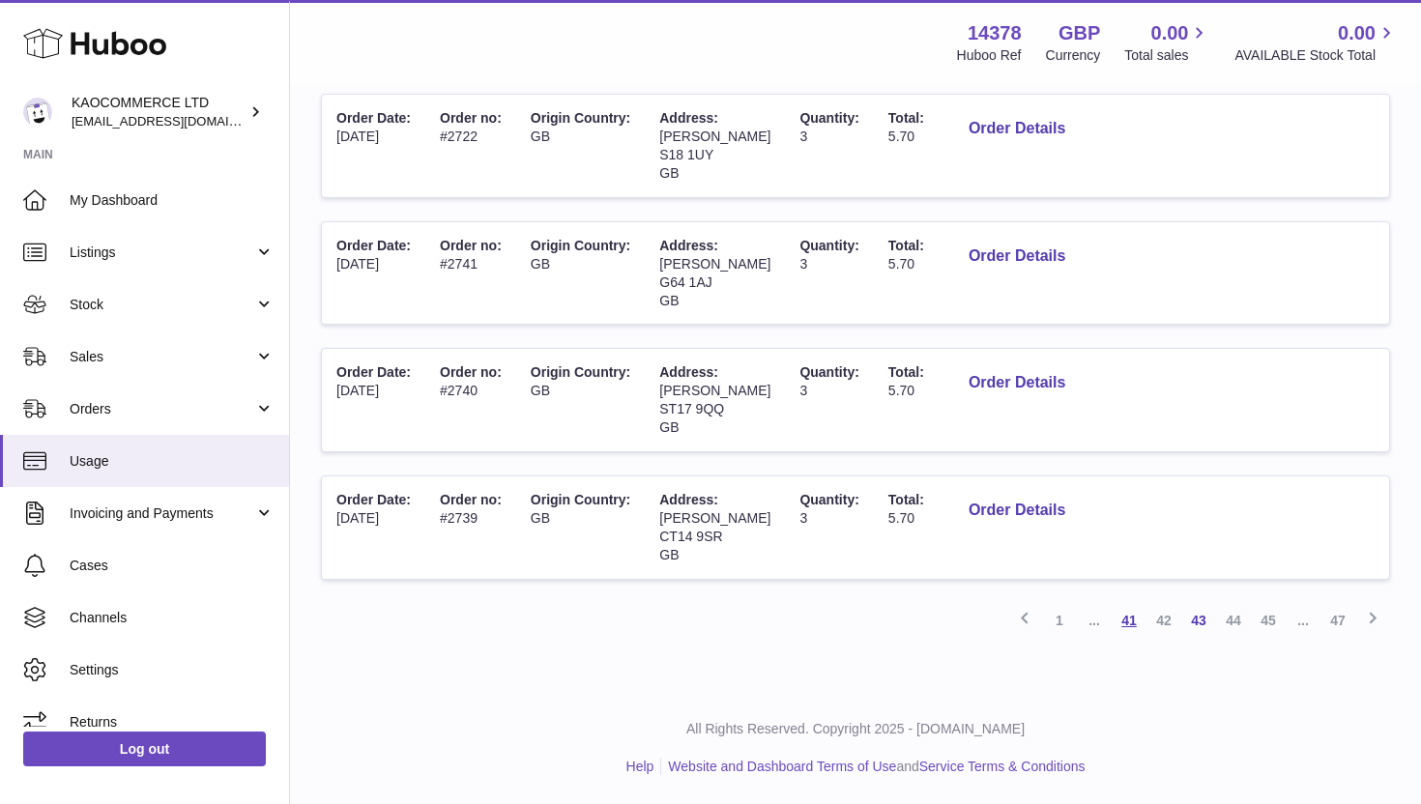
click at [1134, 623] on link "41" at bounding box center [1128, 620] width 35 height 35
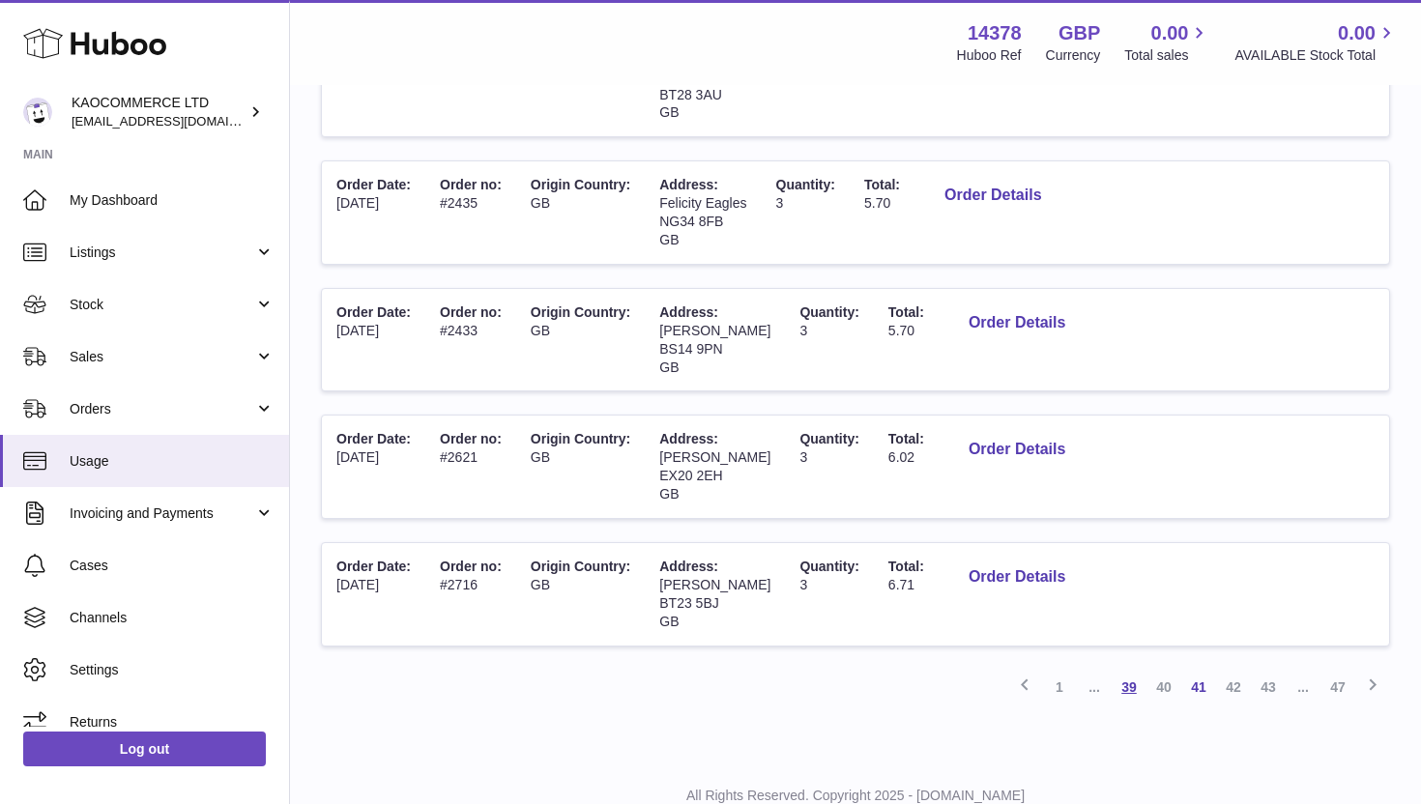
scroll to position [1060, 0]
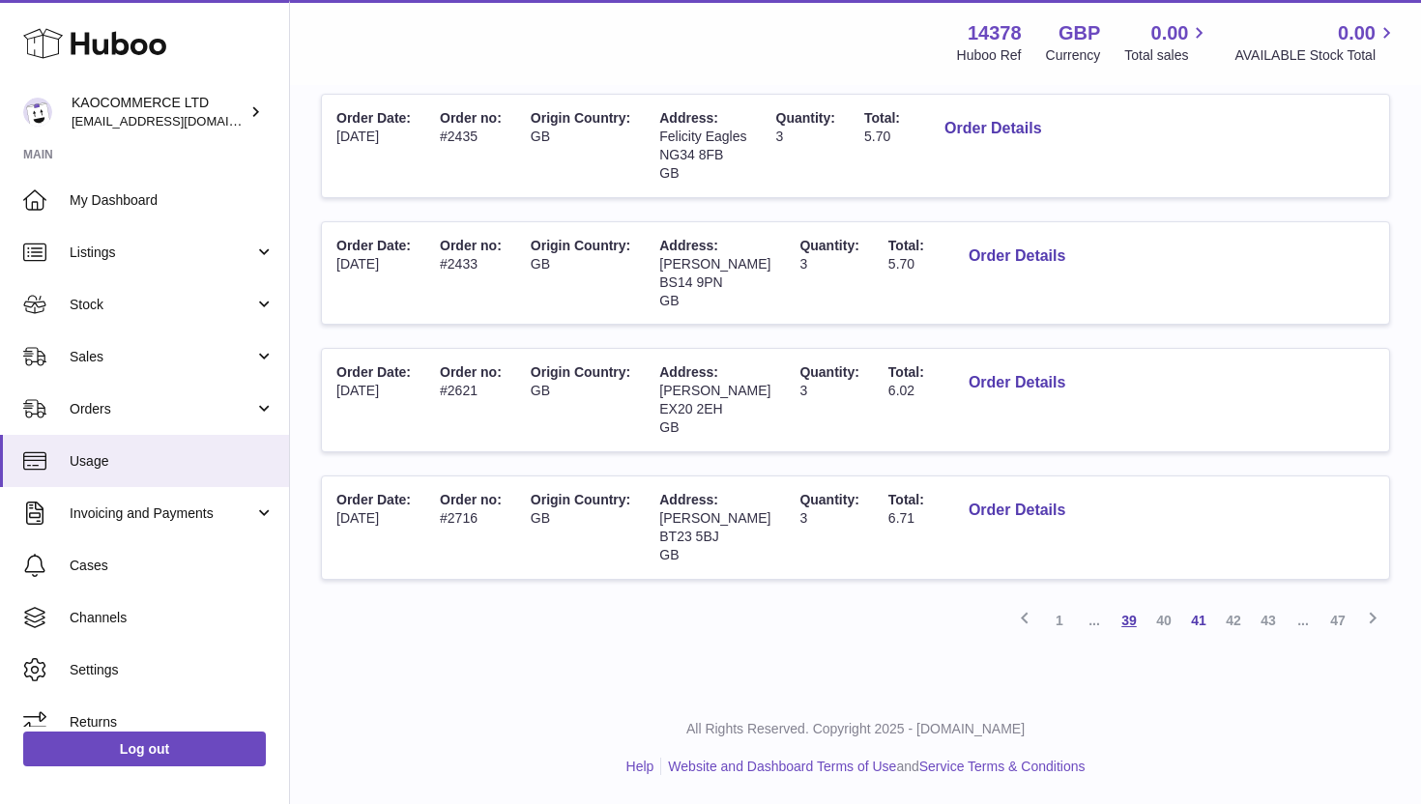
click at [1123, 620] on link "39" at bounding box center [1128, 620] width 35 height 35
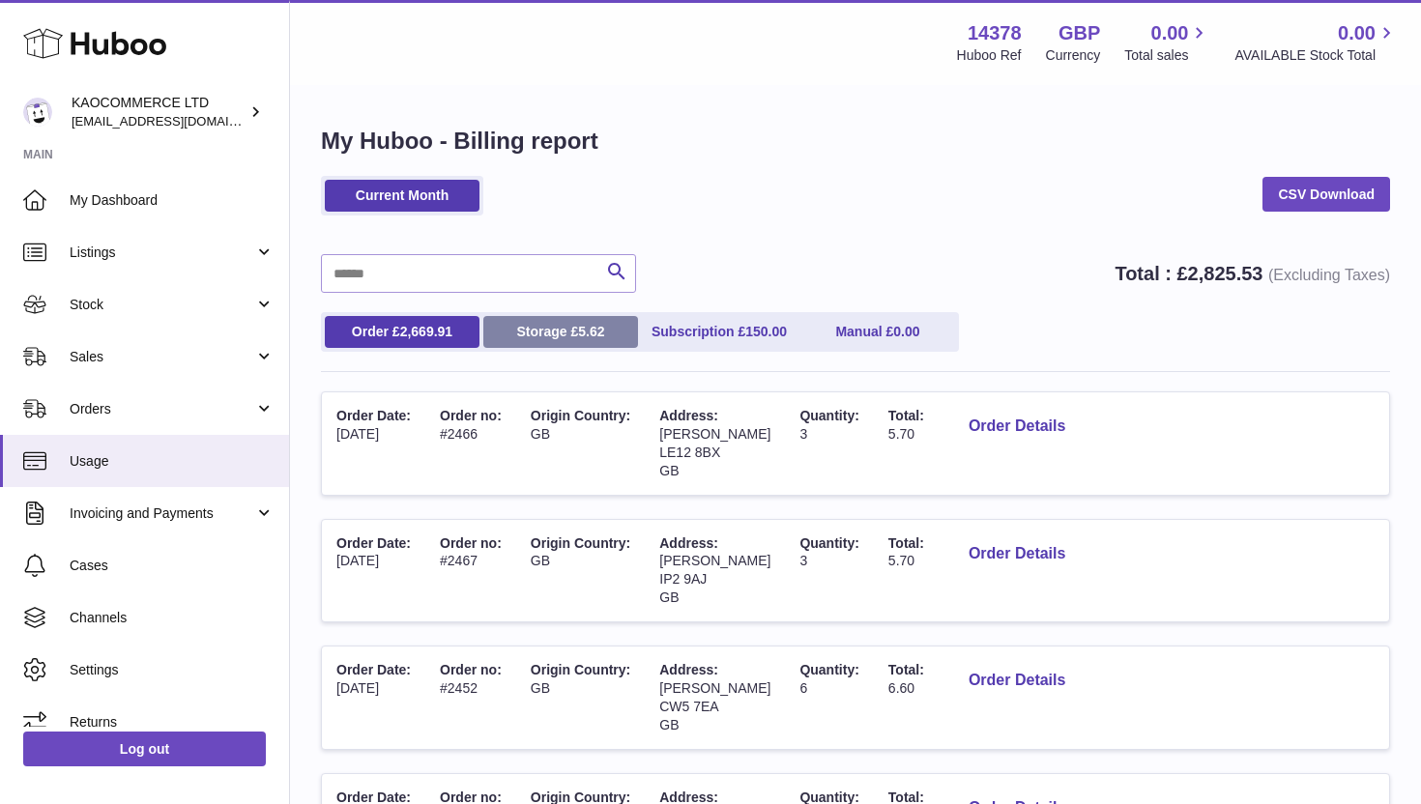
click at [592, 341] on link "Storage £ 5.62" at bounding box center [560, 332] width 155 height 32
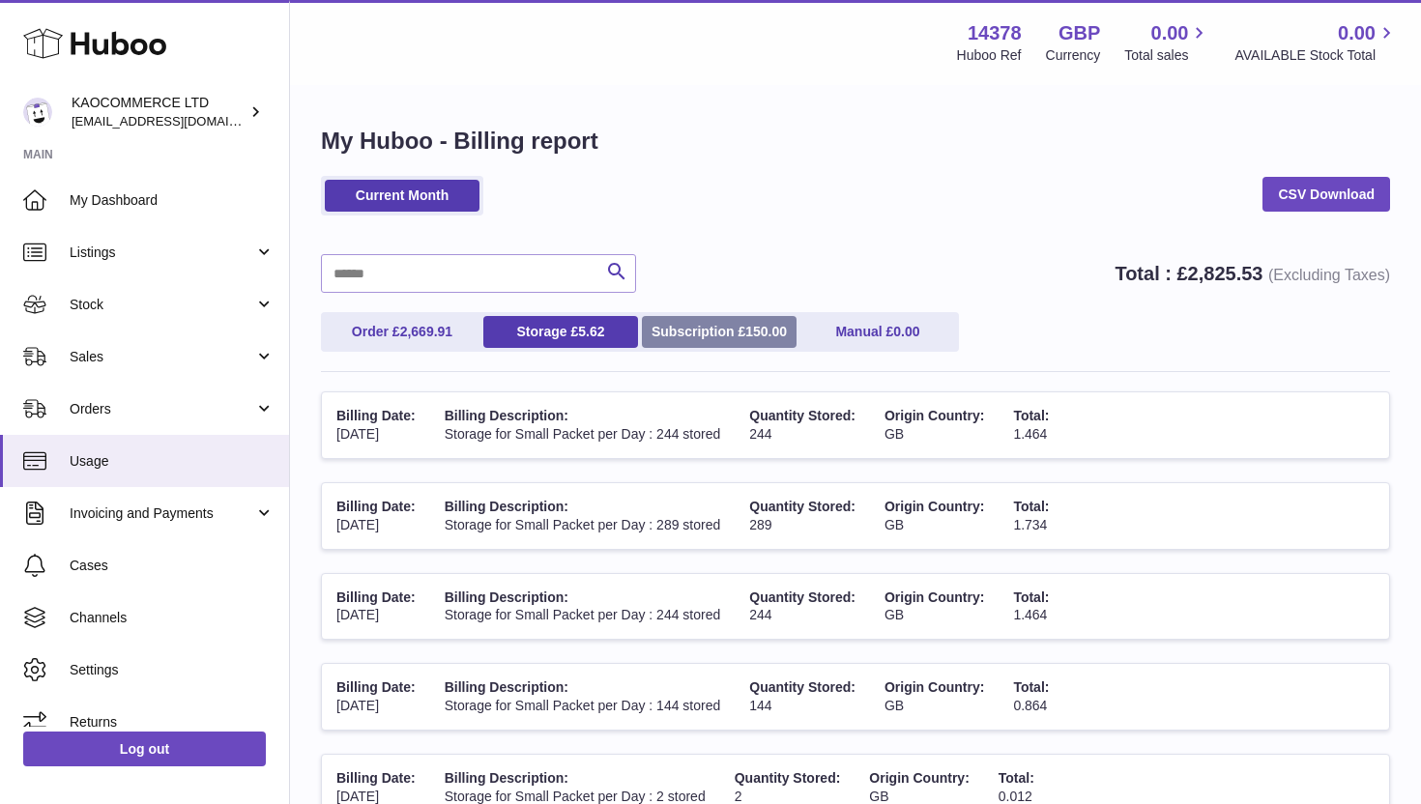
click at [707, 339] on link "Subscription £ 150.00" at bounding box center [719, 332] width 155 height 32
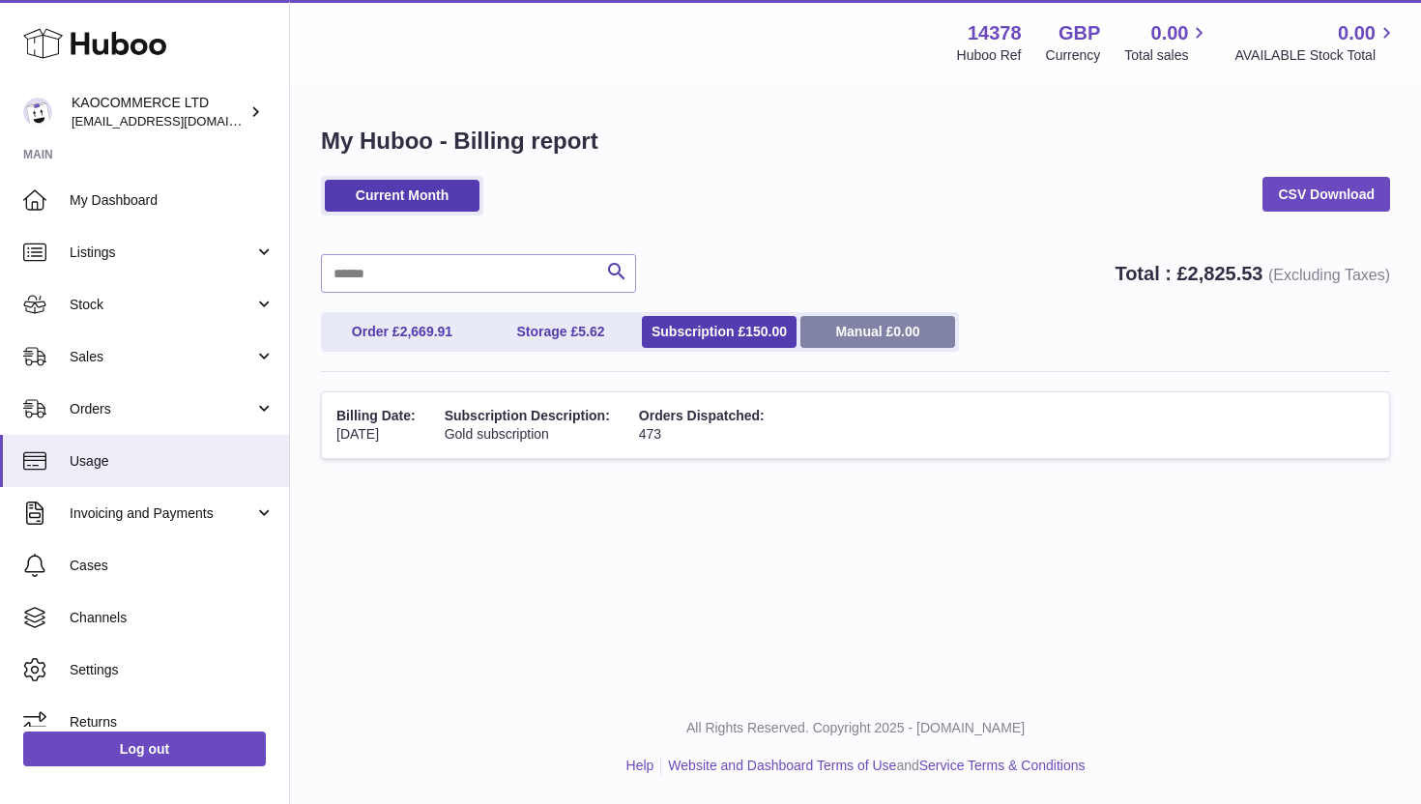
click at [818, 340] on link "Manual £ 0.00" at bounding box center [877, 332] width 155 height 32
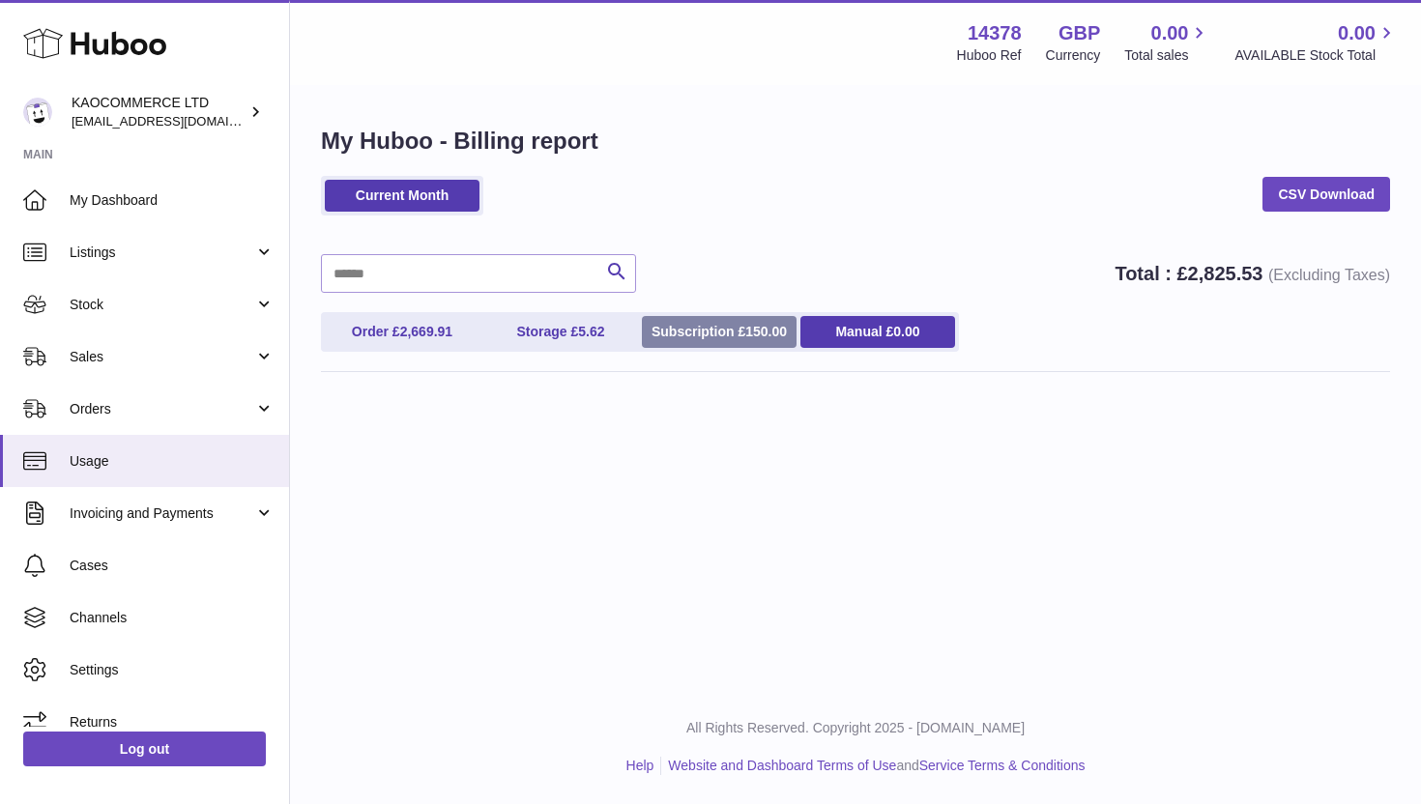
click at [745, 336] on span "150.00" at bounding box center [766, 331] width 42 height 15
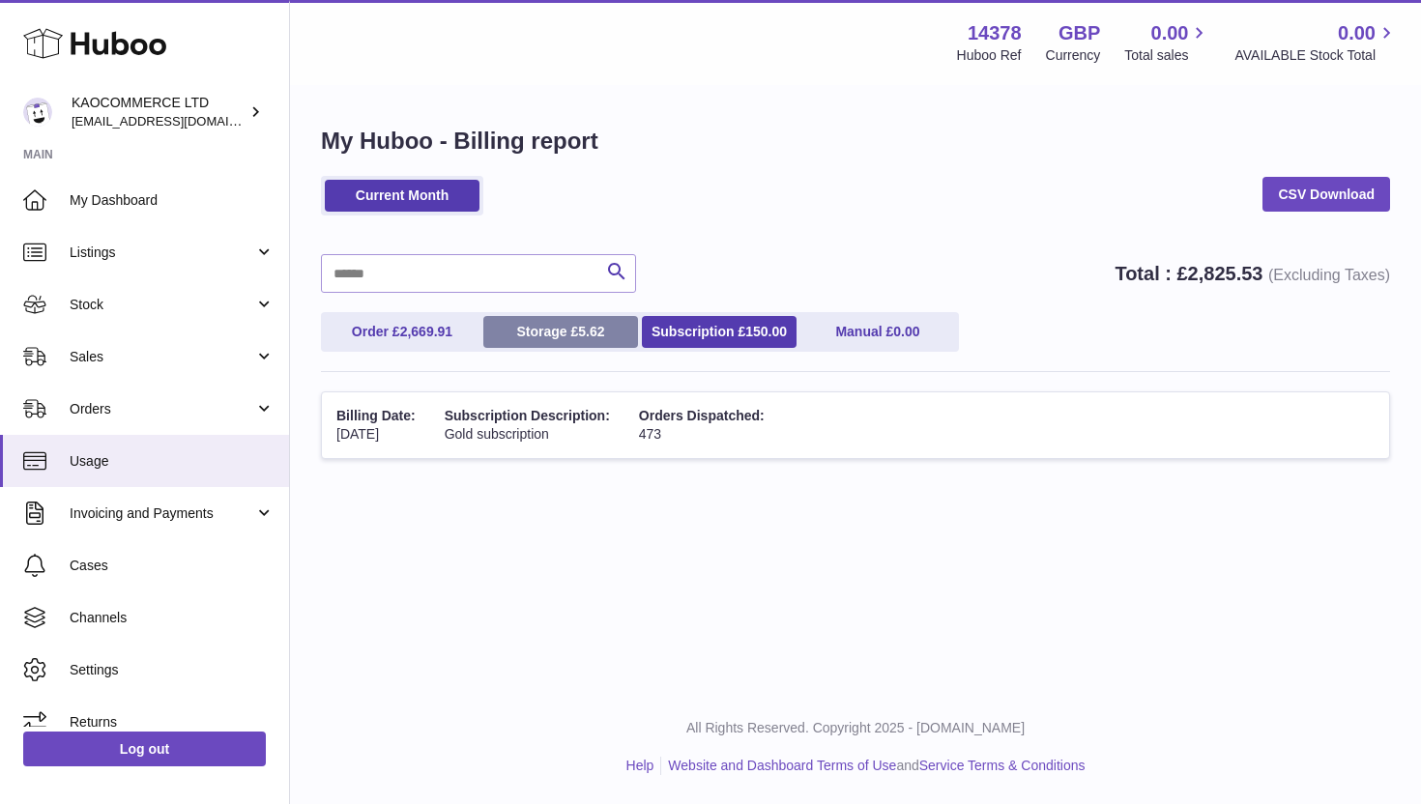
click at [572, 344] on link "Storage £ 5.62" at bounding box center [560, 332] width 155 height 32
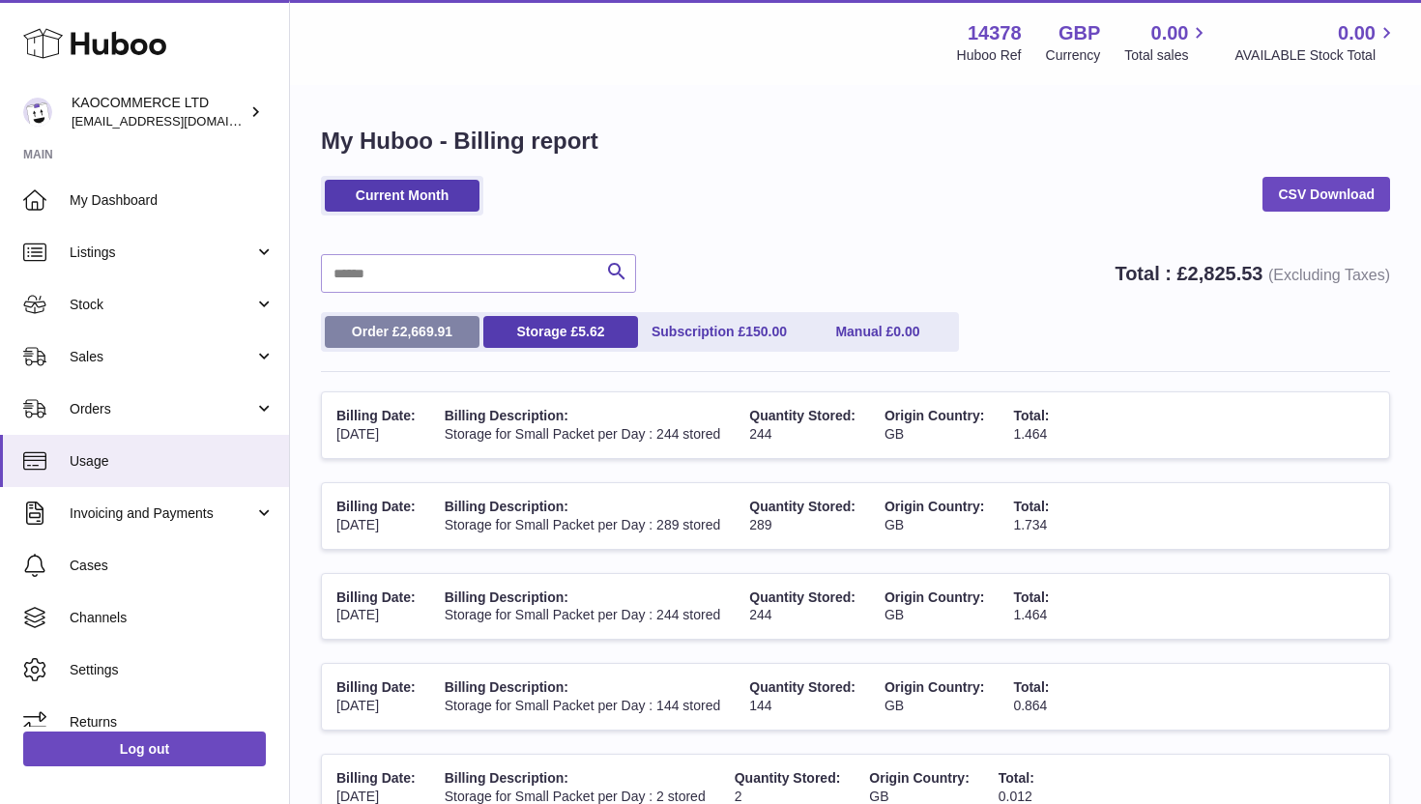
click at [438, 337] on span "2,669.91" at bounding box center [426, 331] width 53 height 15
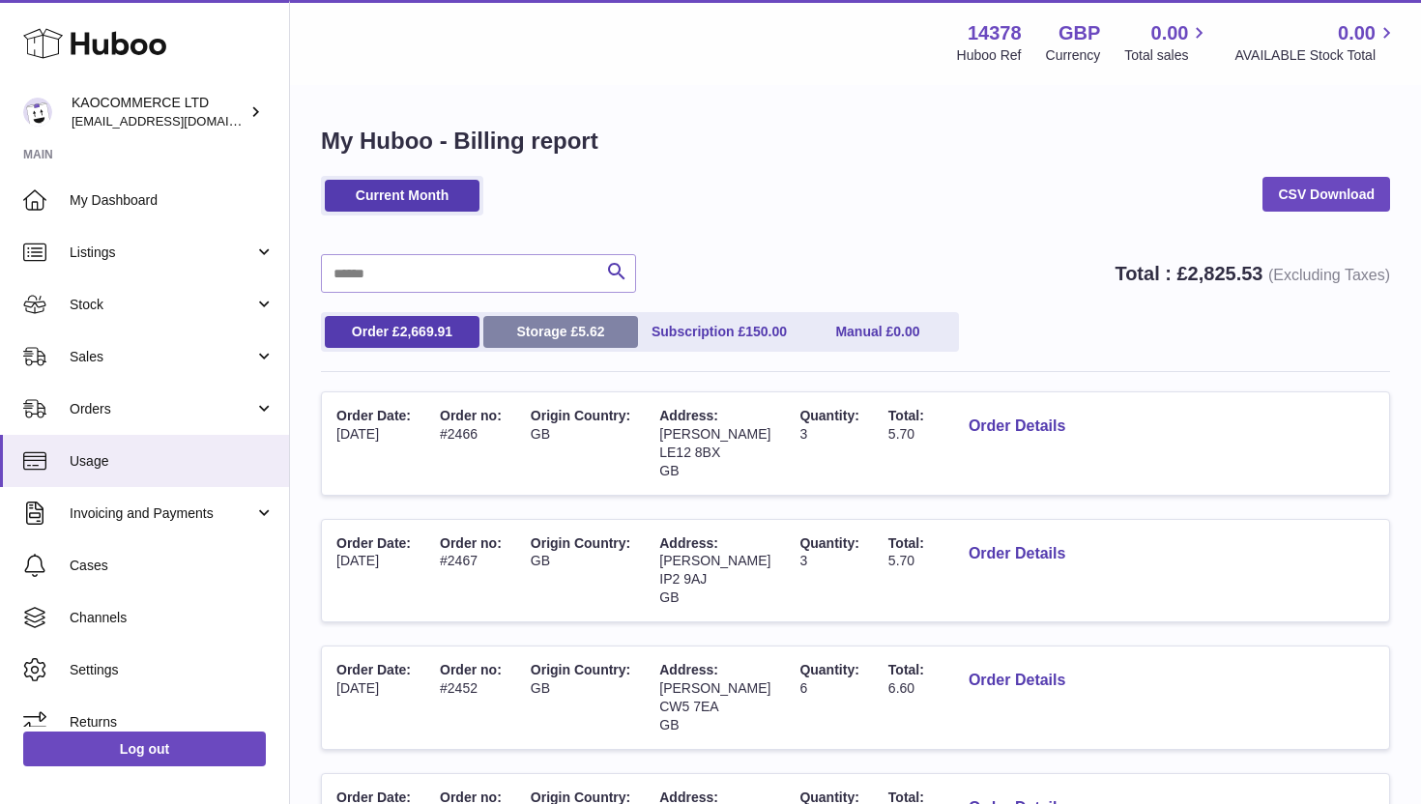
click at [548, 330] on link "Storage £ 5.62" at bounding box center [560, 332] width 155 height 32
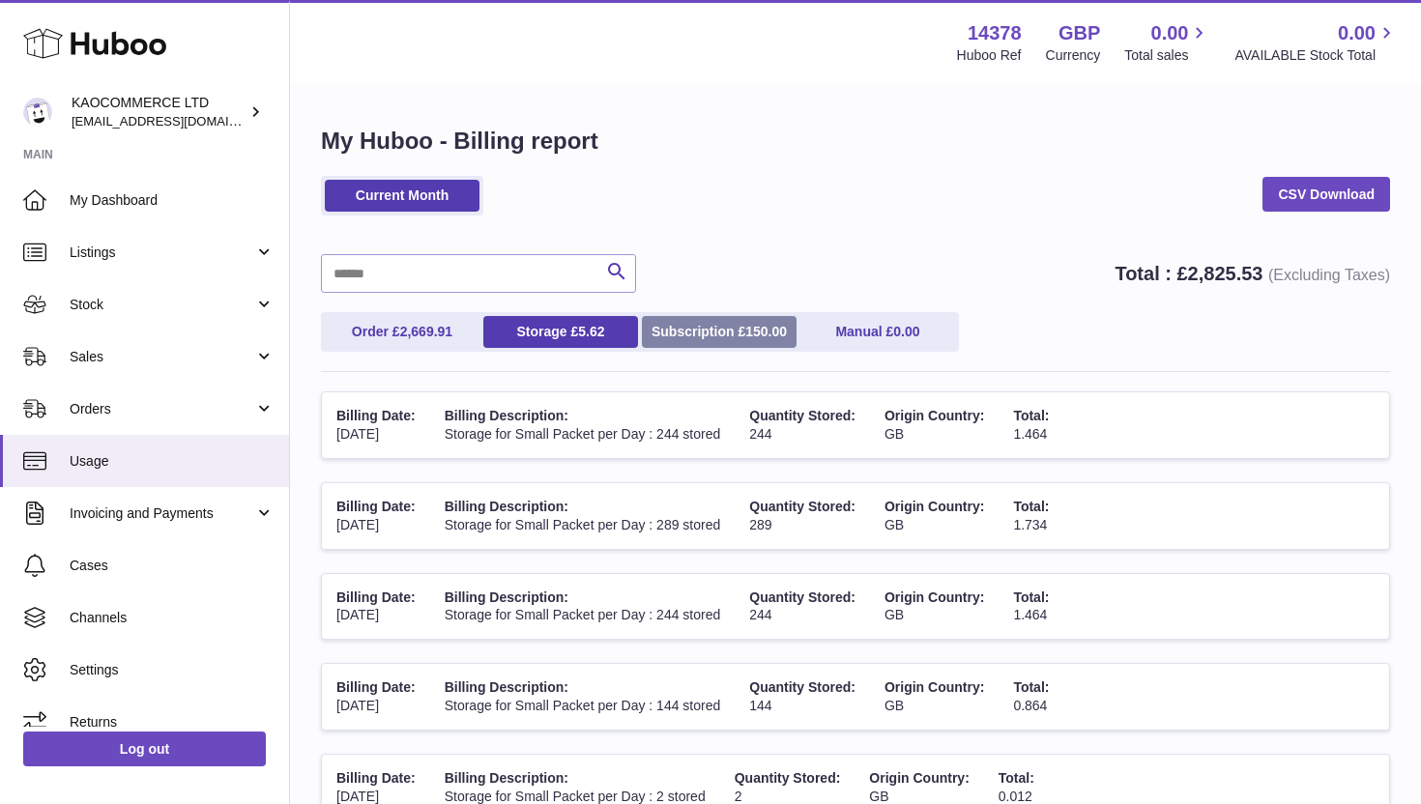
click at [686, 330] on link "Subscription £ 150.00" at bounding box center [719, 332] width 155 height 32
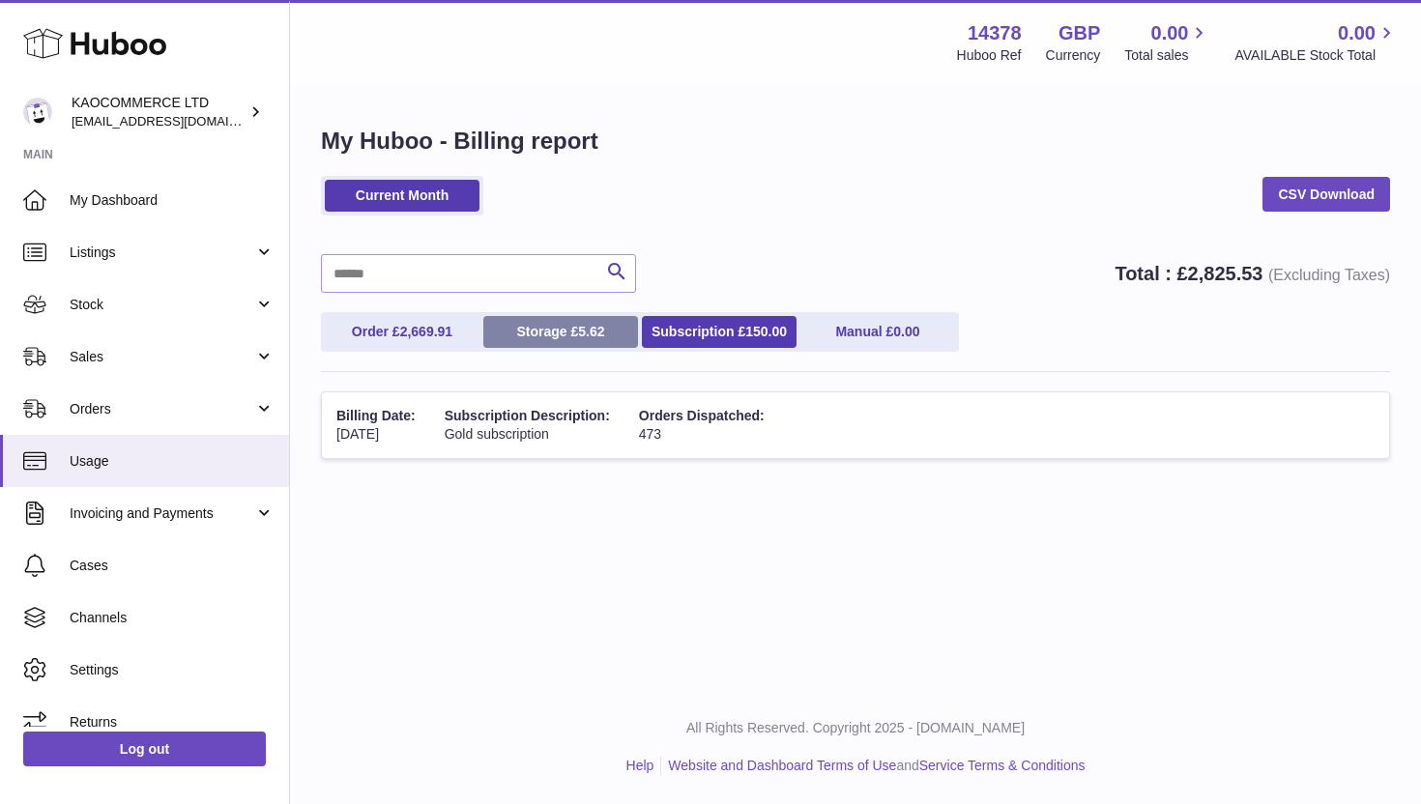
click at [577, 335] on link "Storage £ 5.62" at bounding box center [560, 332] width 155 height 32
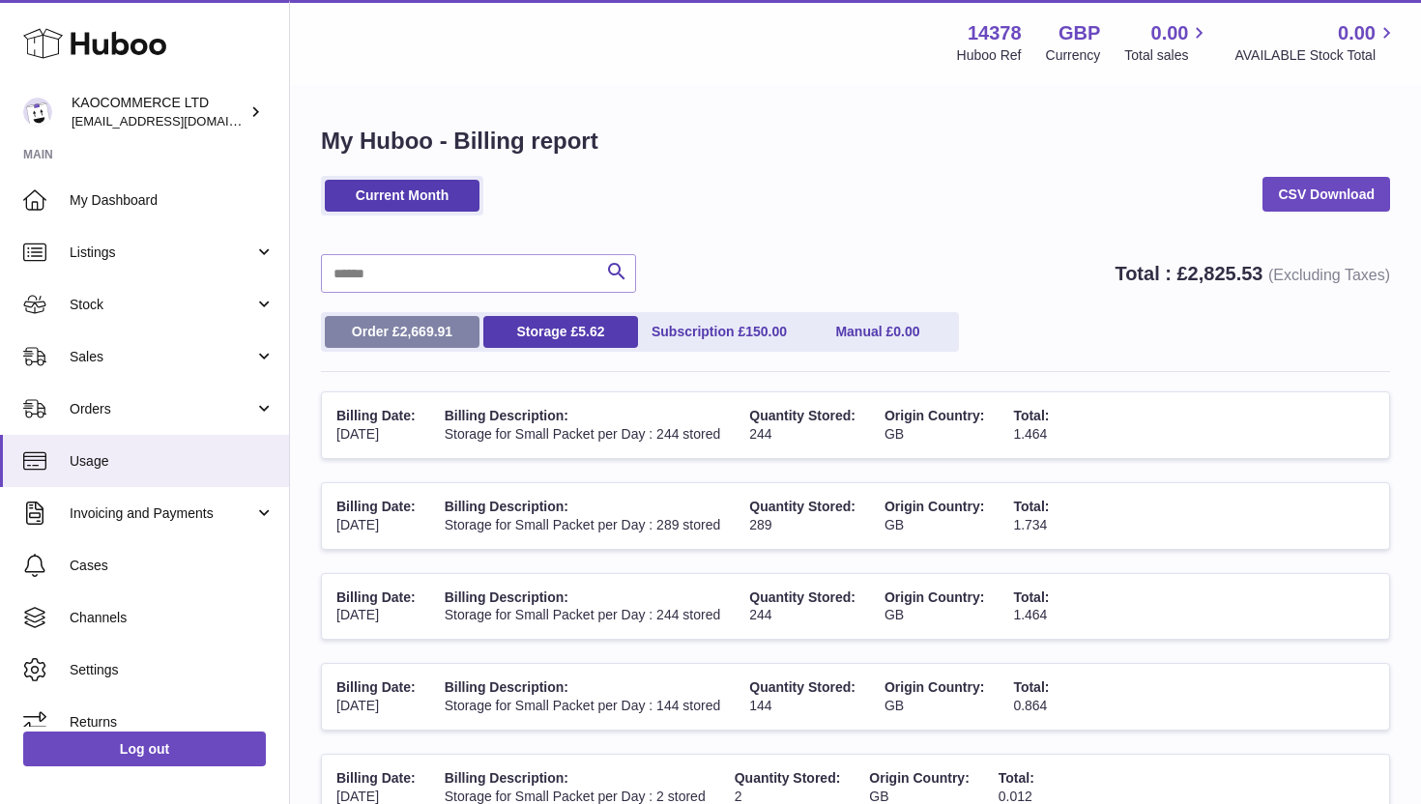
click at [448, 340] on link "Order £ 2,669.91" at bounding box center [402, 332] width 155 height 32
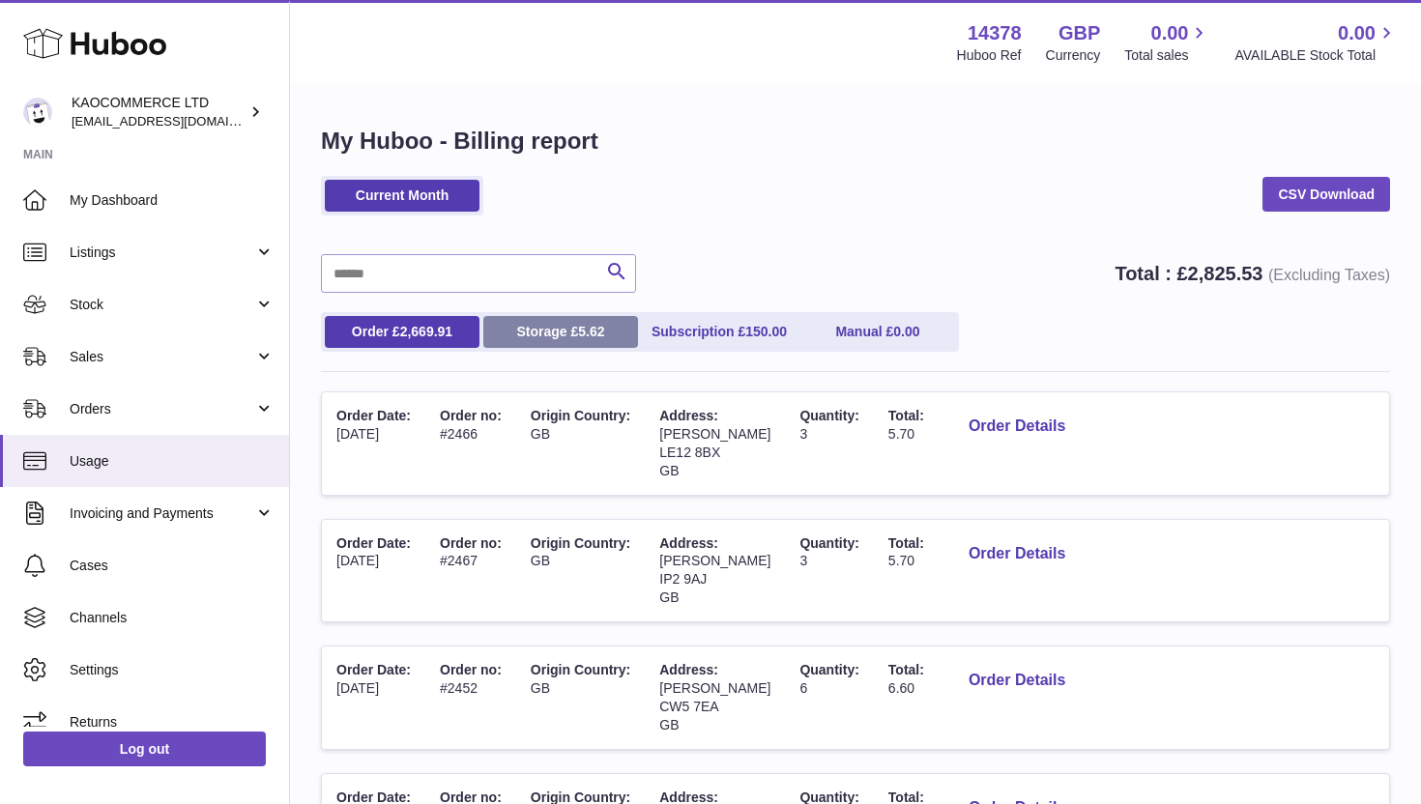
click at [542, 332] on link "Storage £ 5.62" at bounding box center [560, 332] width 155 height 32
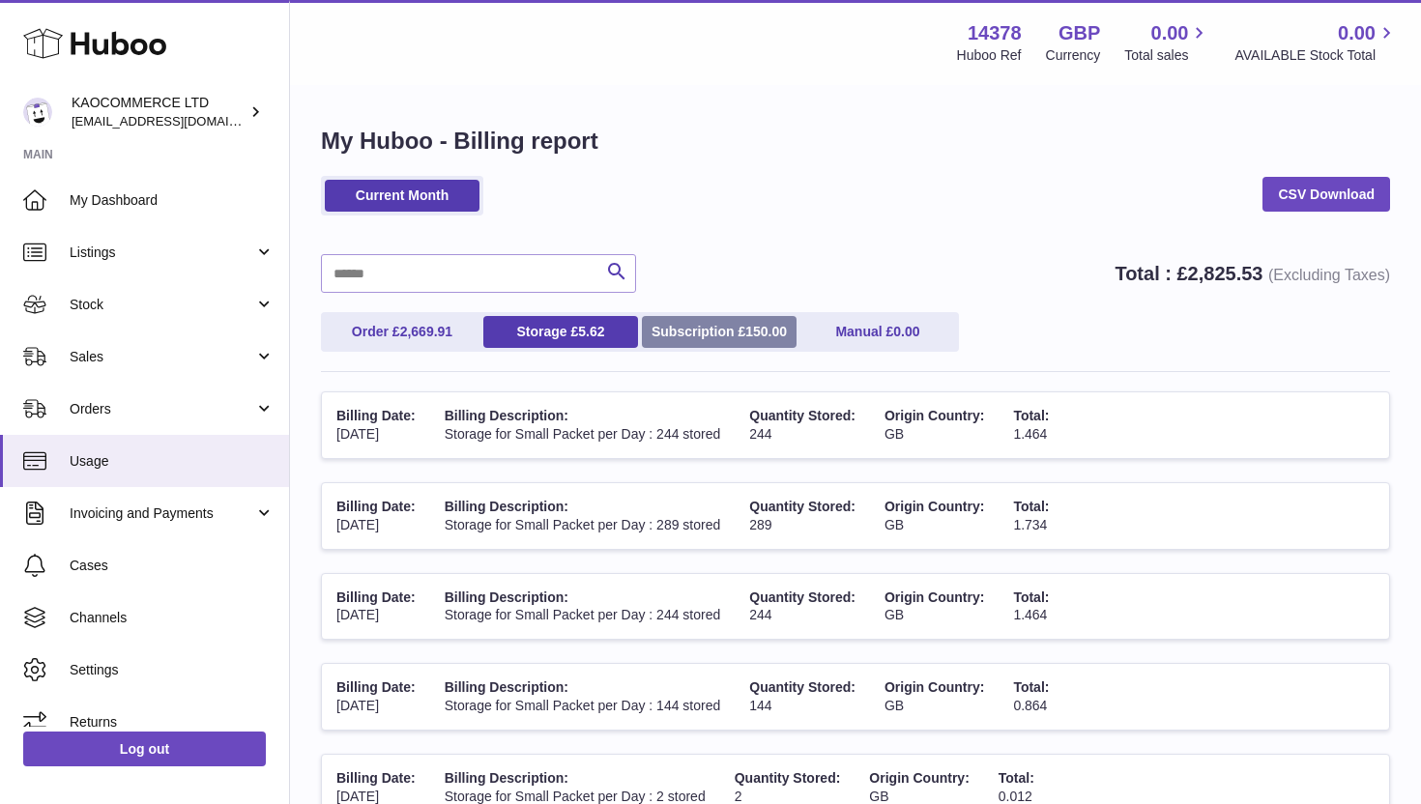
click at [680, 332] on link "Subscription £ 150.00" at bounding box center [719, 332] width 155 height 32
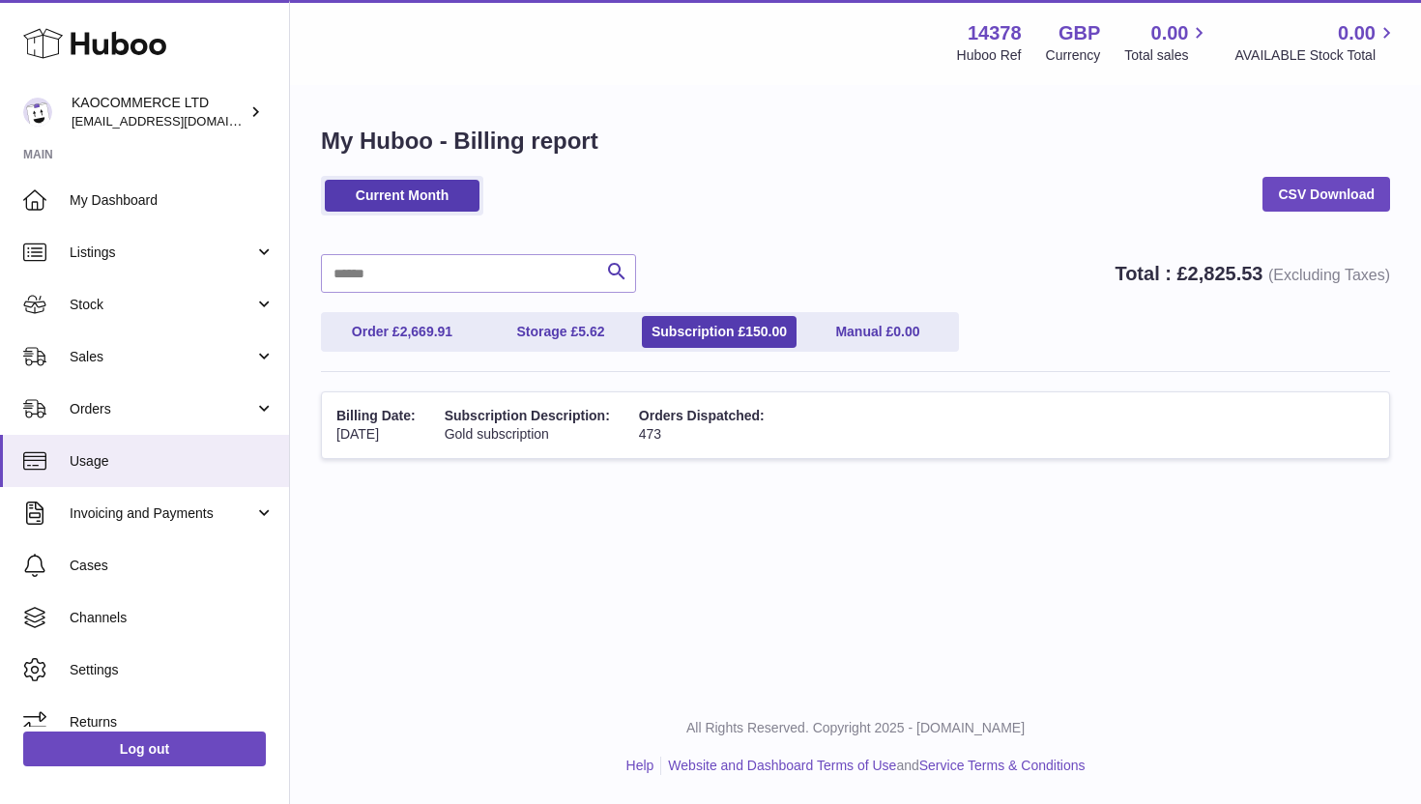
click at [455, 354] on div "Order £ 2,669.91 Storage £ 5.62 Subscription £ 150.00 Manual £ 0.00" at bounding box center [855, 342] width 1069 height 60
click at [445, 346] on link "Order £ 2,669.91" at bounding box center [402, 332] width 155 height 32
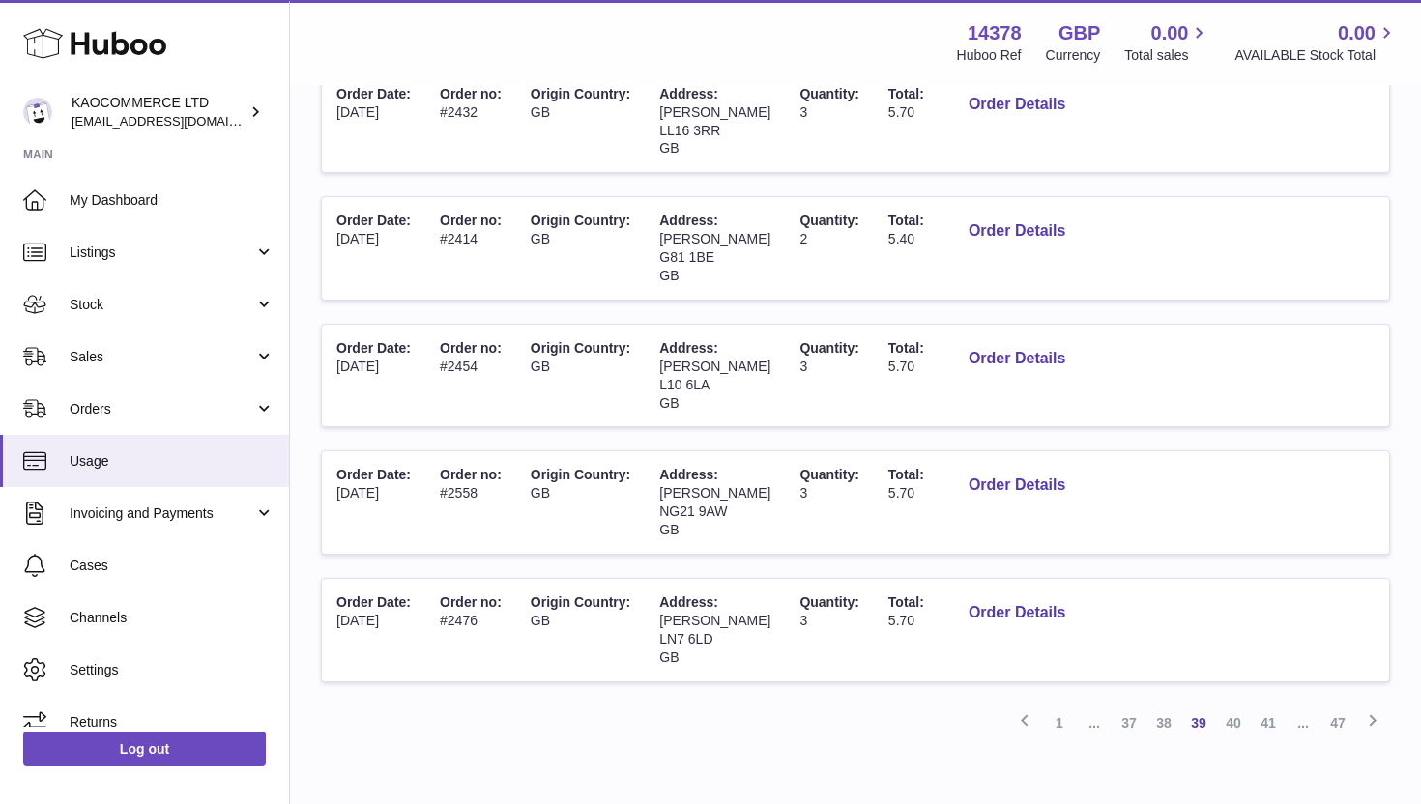
scroll to position [1060, 0]
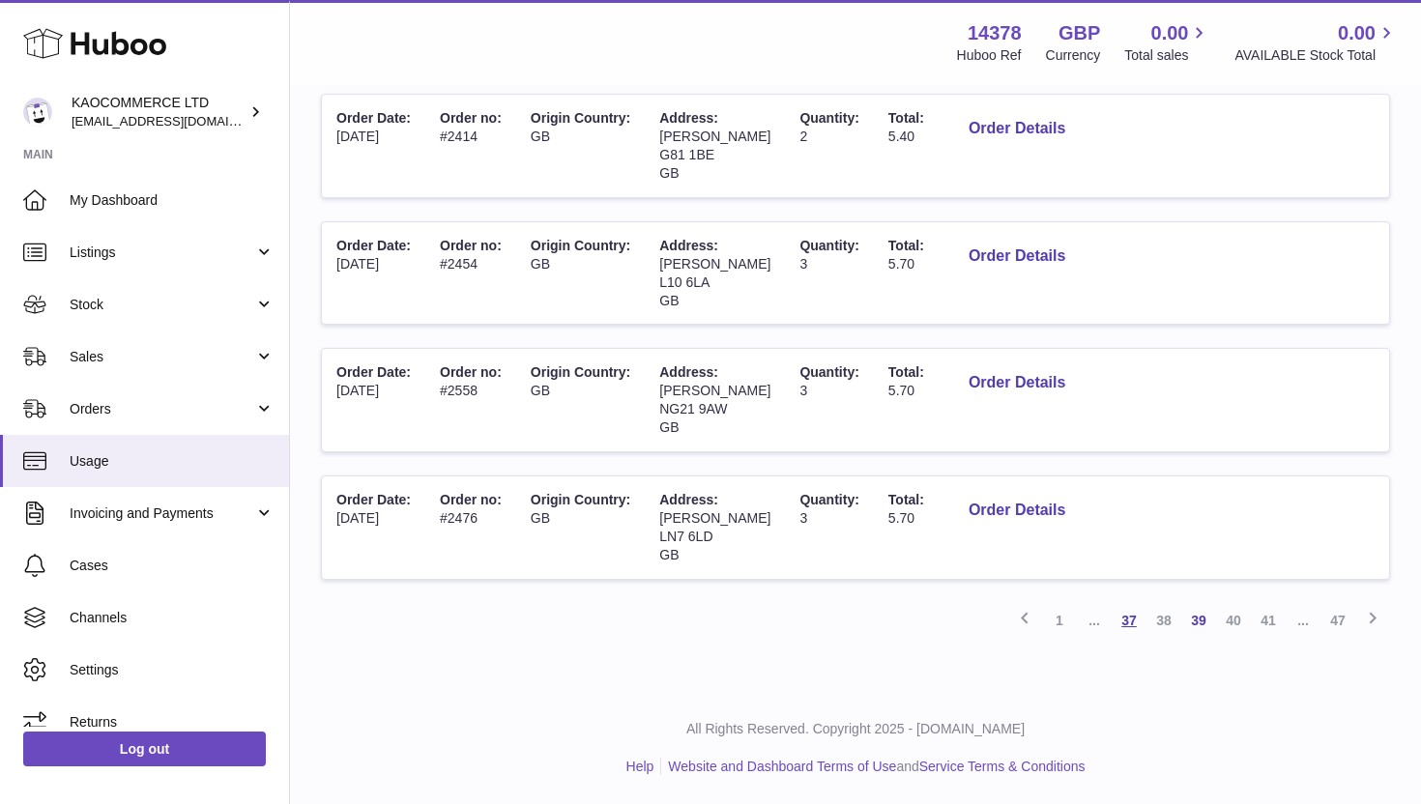
click at [1133, 620] on link "37" at bounding box center [1128, 620] width 35 height 35
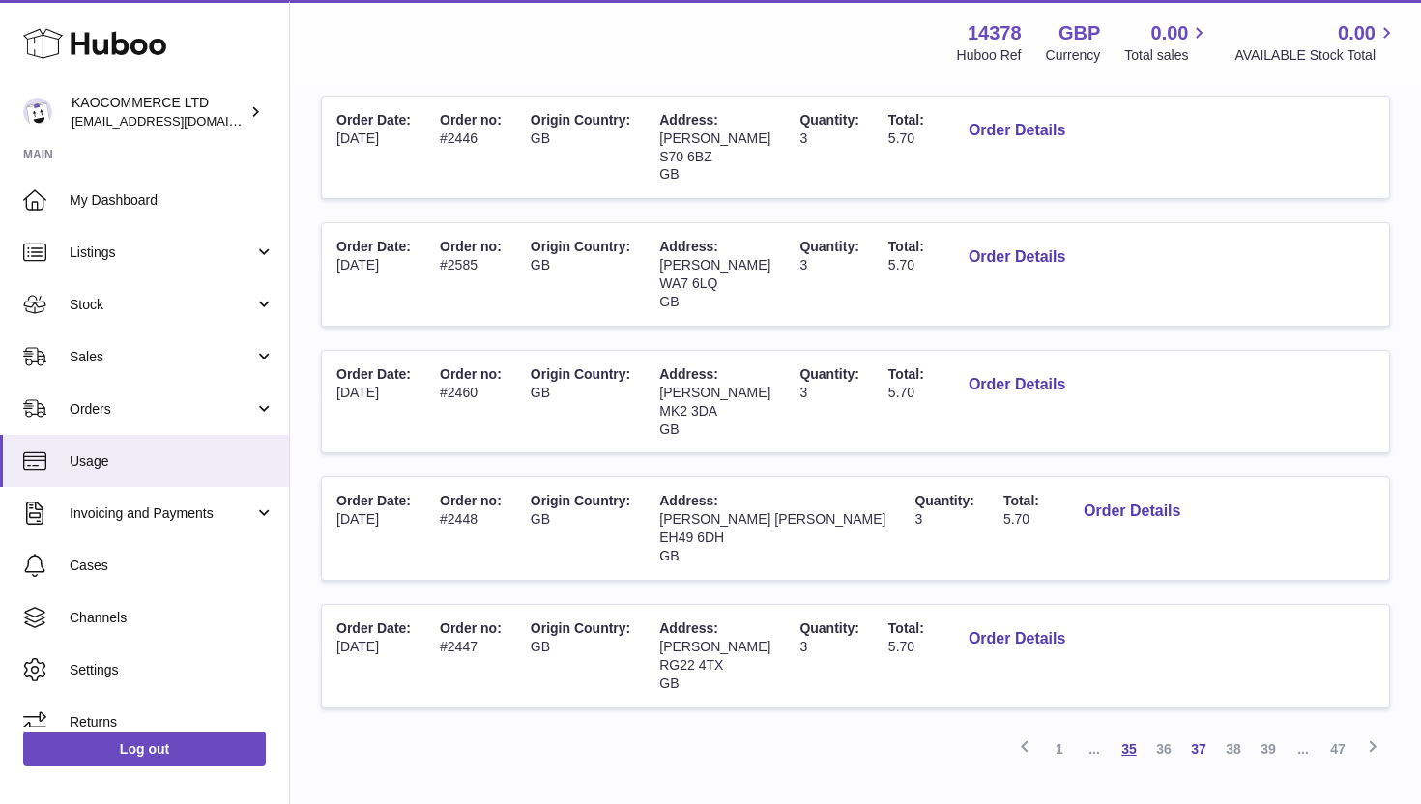
scroll to position [1060, 0]
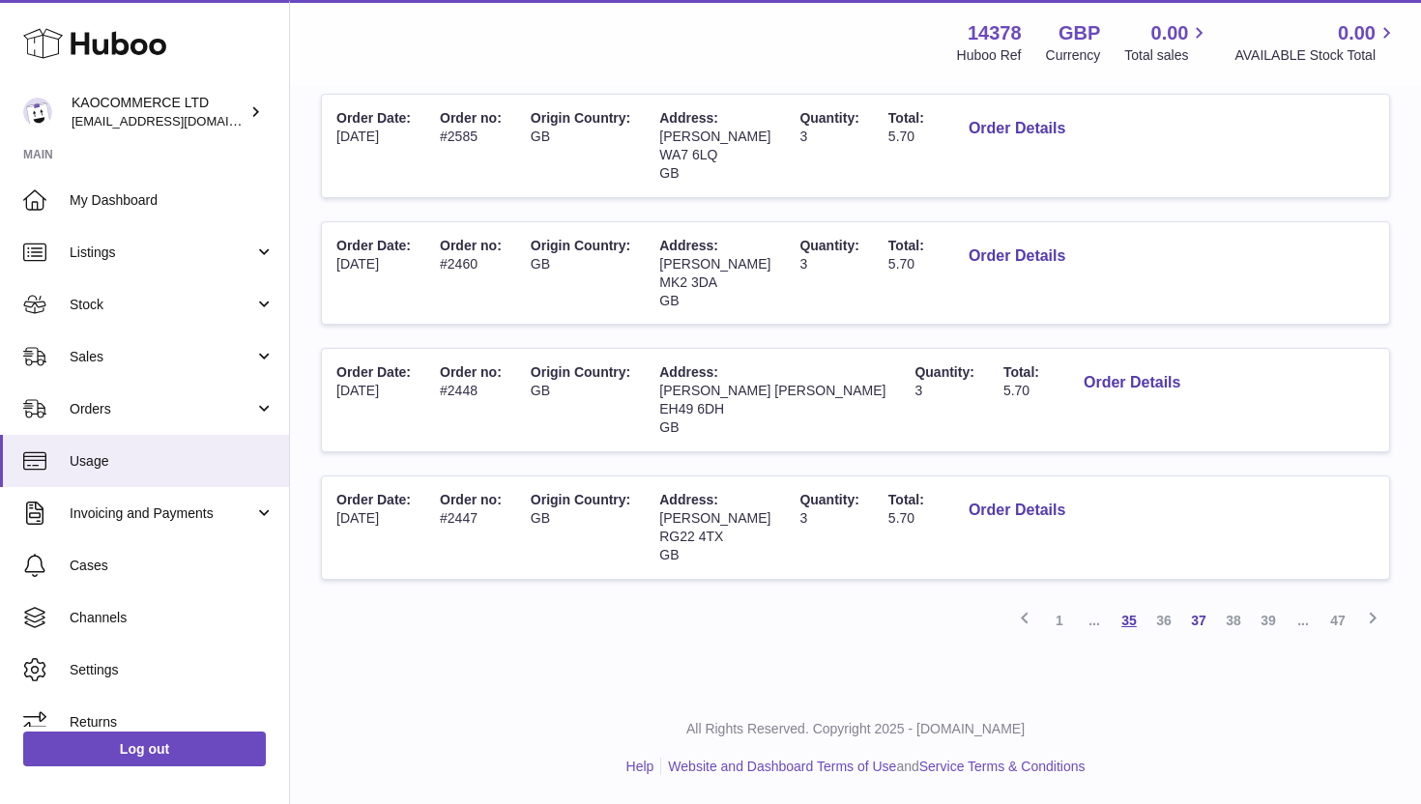
click at [1125, 623] on link "35" at bounding box center [1128, 620] width 35 height 35
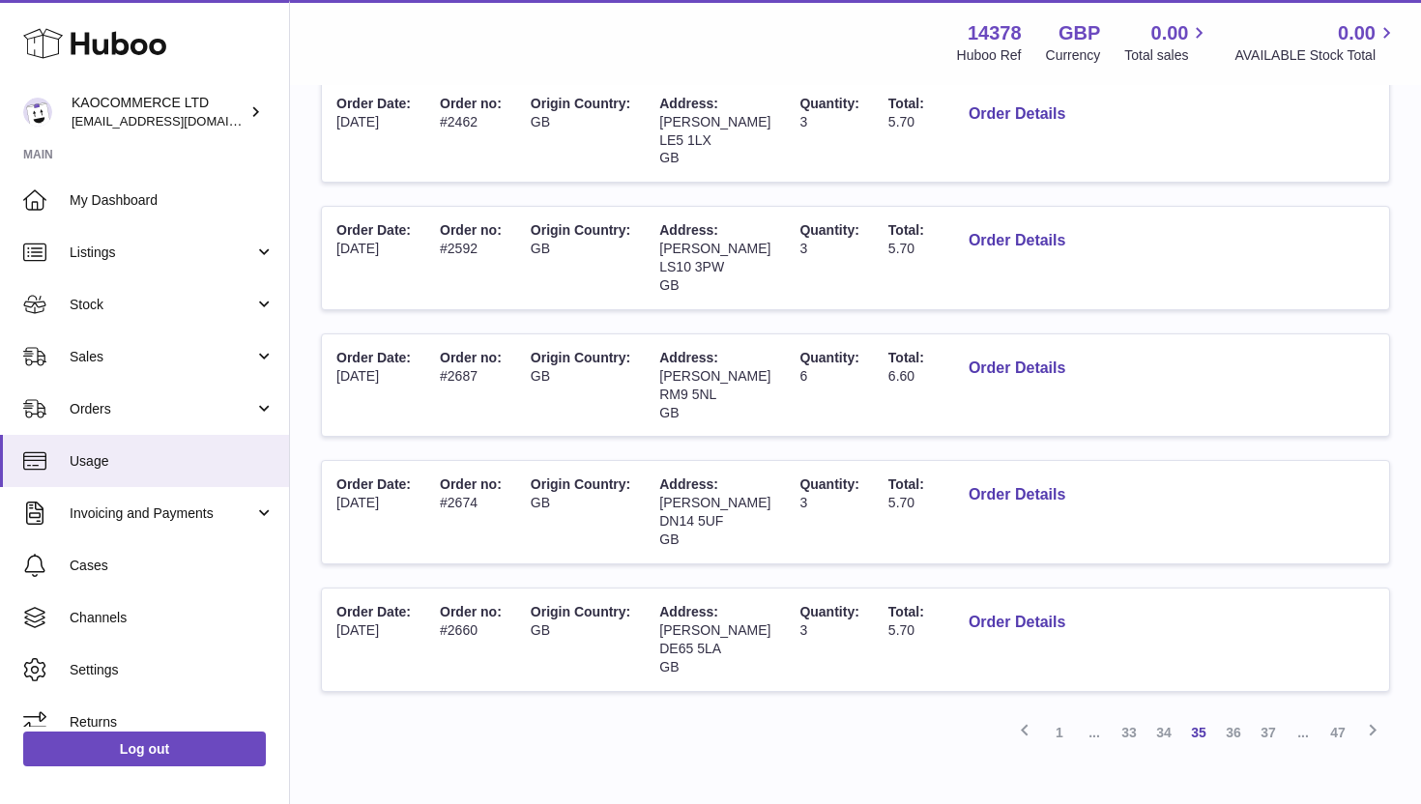
scroll to position [1060, 0]
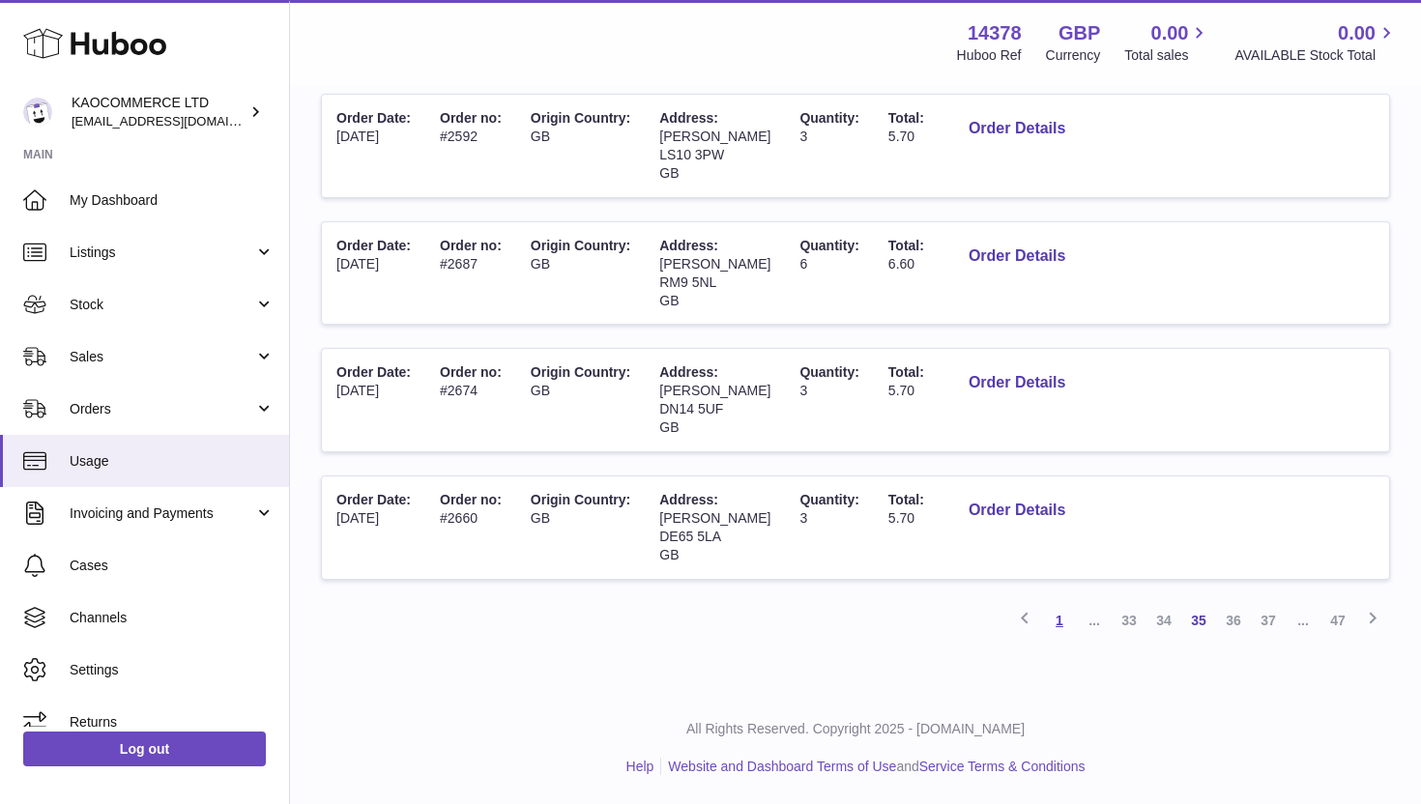
click at [1062, 630] on link "1" at bounding box center [1059, 620] width 35 height 35
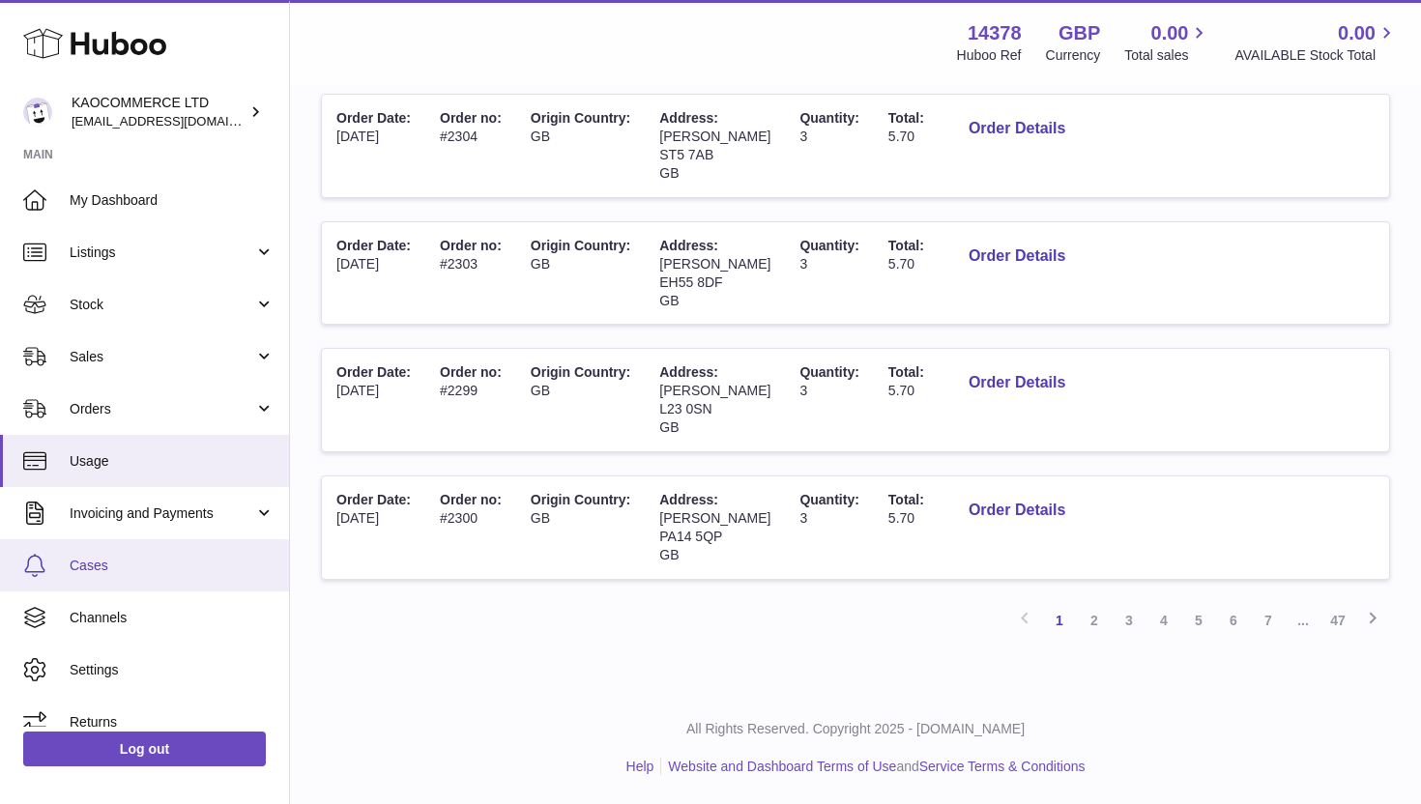
scroll to position [21, 0]
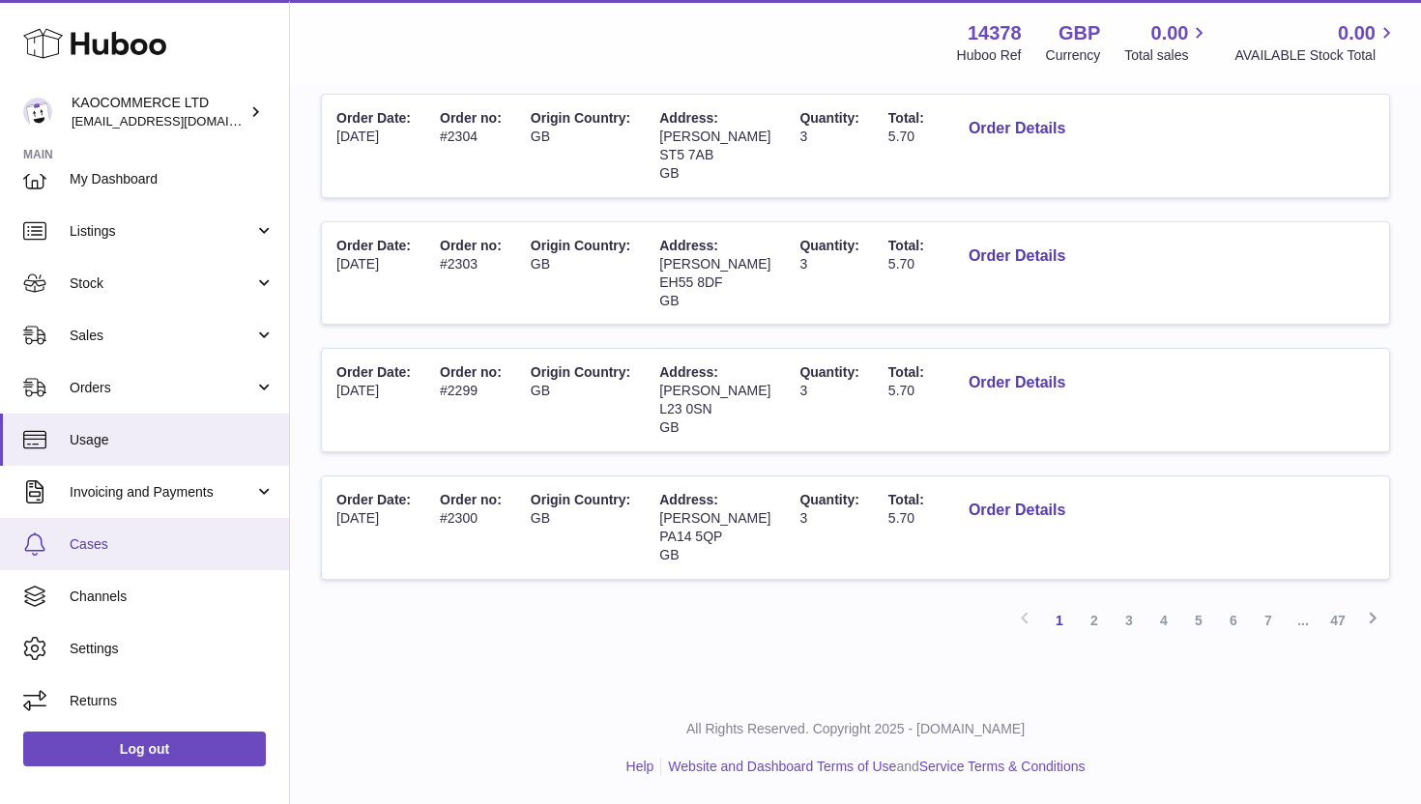
click at [149, 557] on link "Cases" at bounding box center [144, 544] width 289 height 52
click at [142, 536] on span "Cases" at bounding box center [172, 544] width 205 height 18
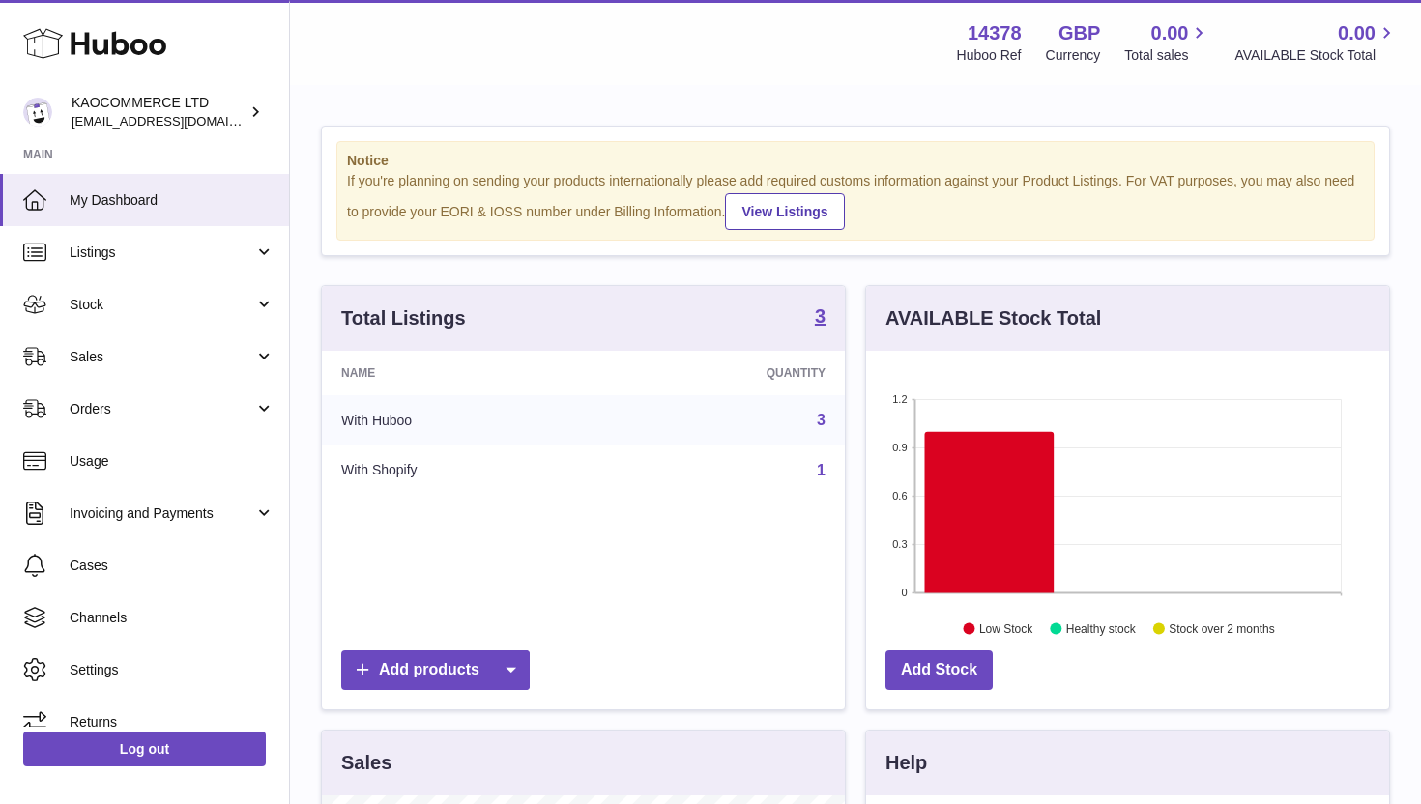
scroll to position [302, 523]
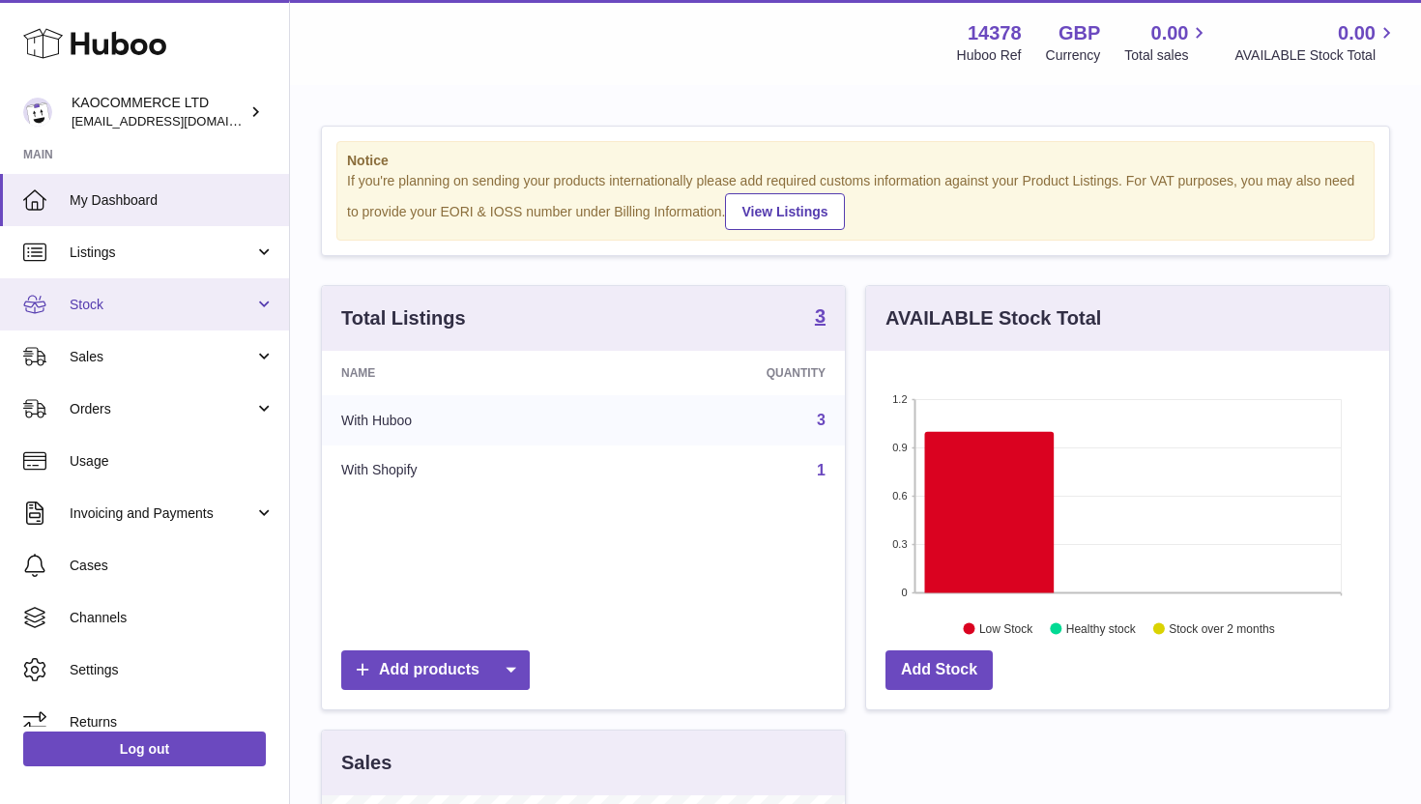
click at [189, 315] on link "Stock" at bounding box center [144, 304] width 289 height 52
